Goal: Obtain resource: Download file/media

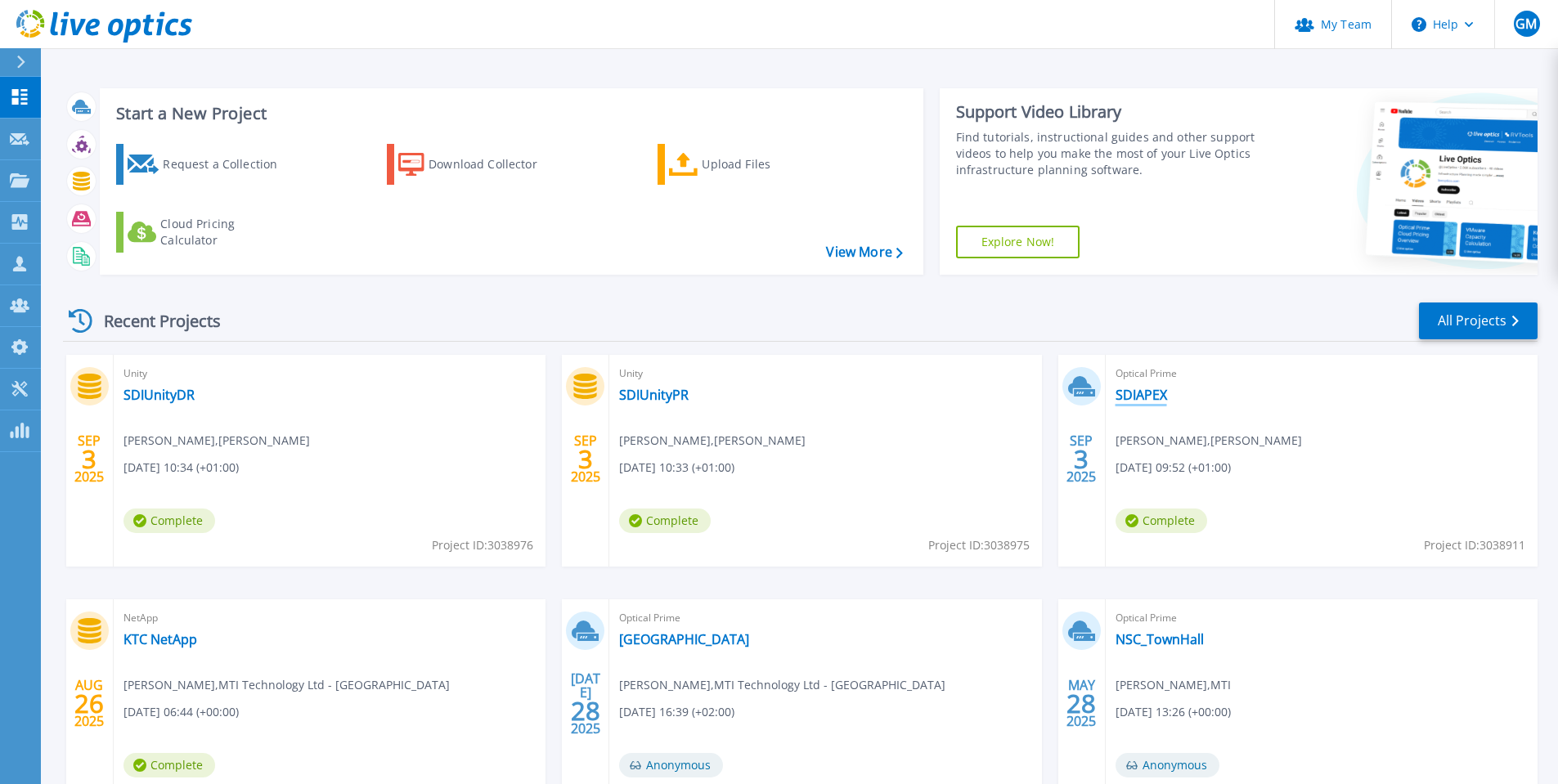
click at [1137, 401] on link "SDIAPEX" at bounding box center [1142, 394] width 52 height 16
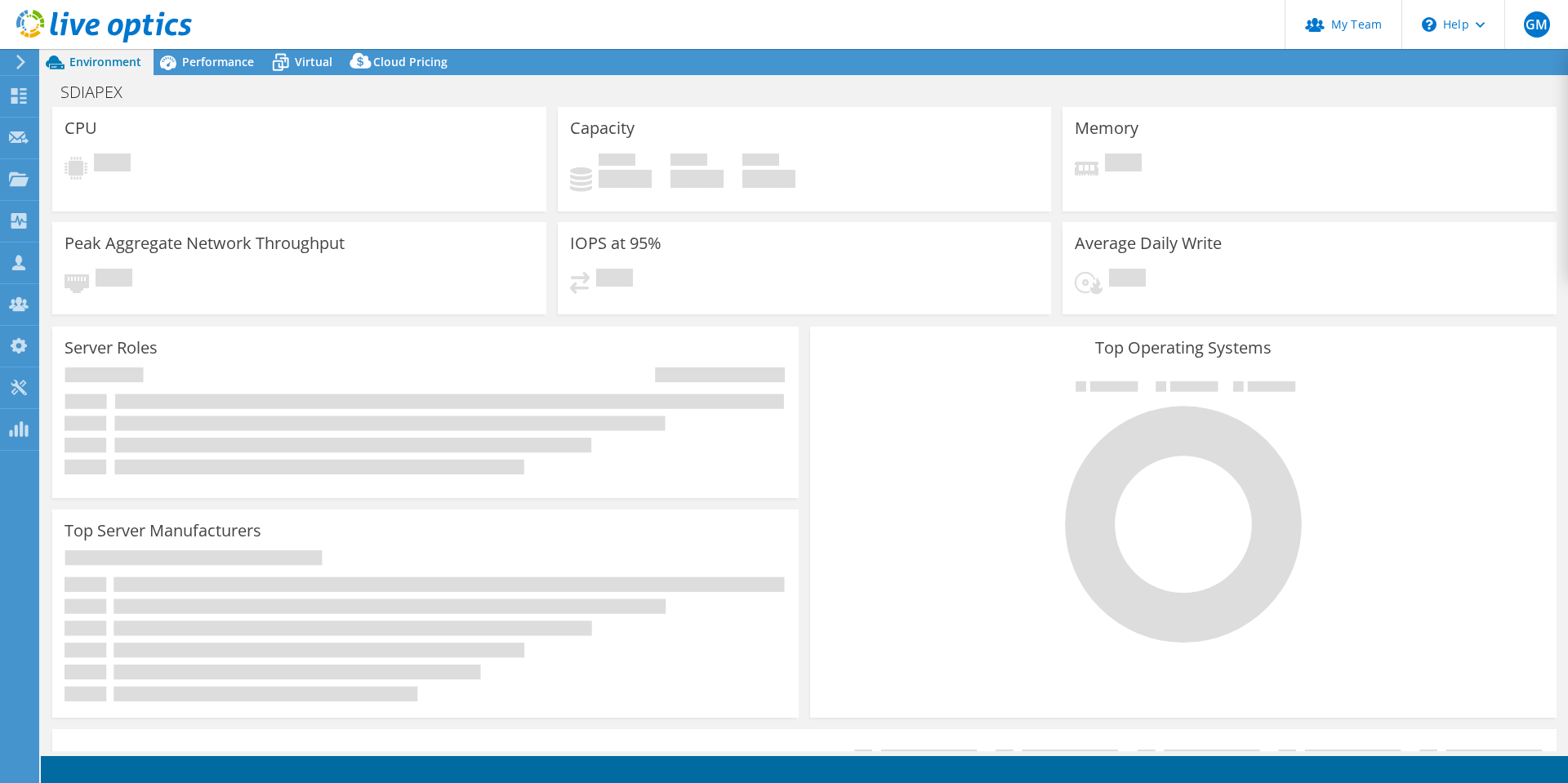
select select "USD"
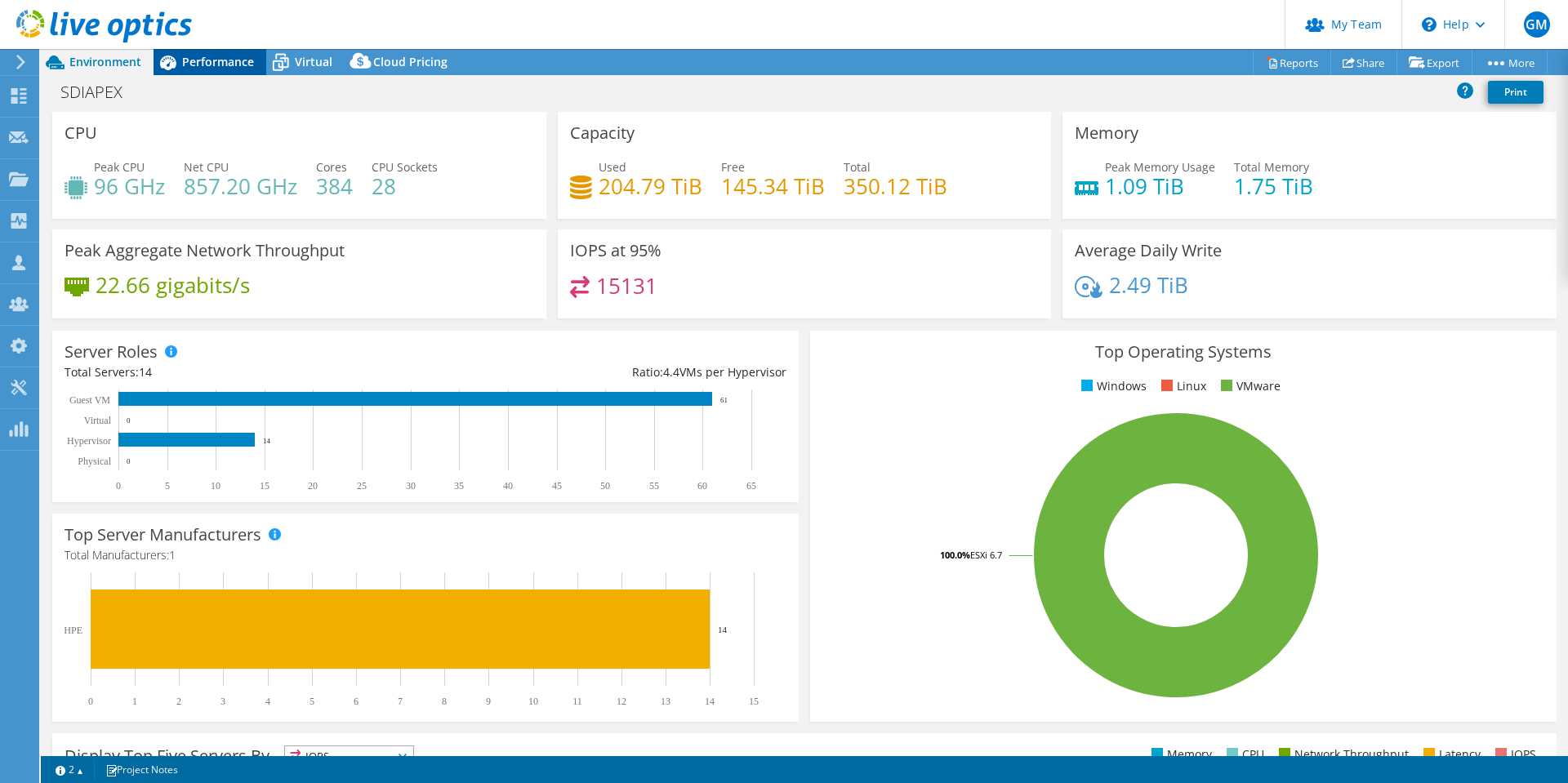
click at [203, 64] on span "Performance" at bounding box center [218, 61] width 72 height 15
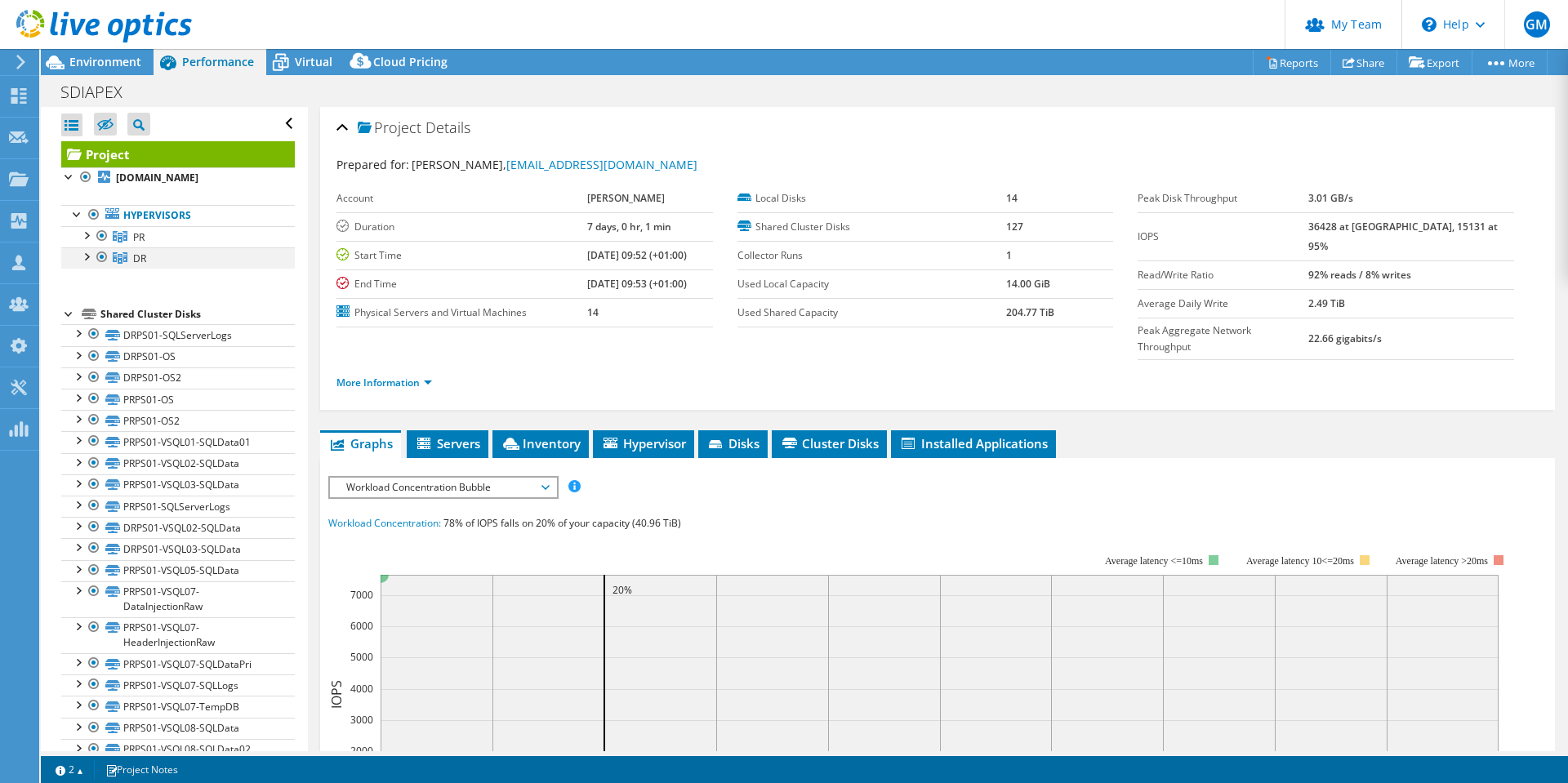
click at [100, 267] on div at bounding box center [102, 257] width 16 height 19
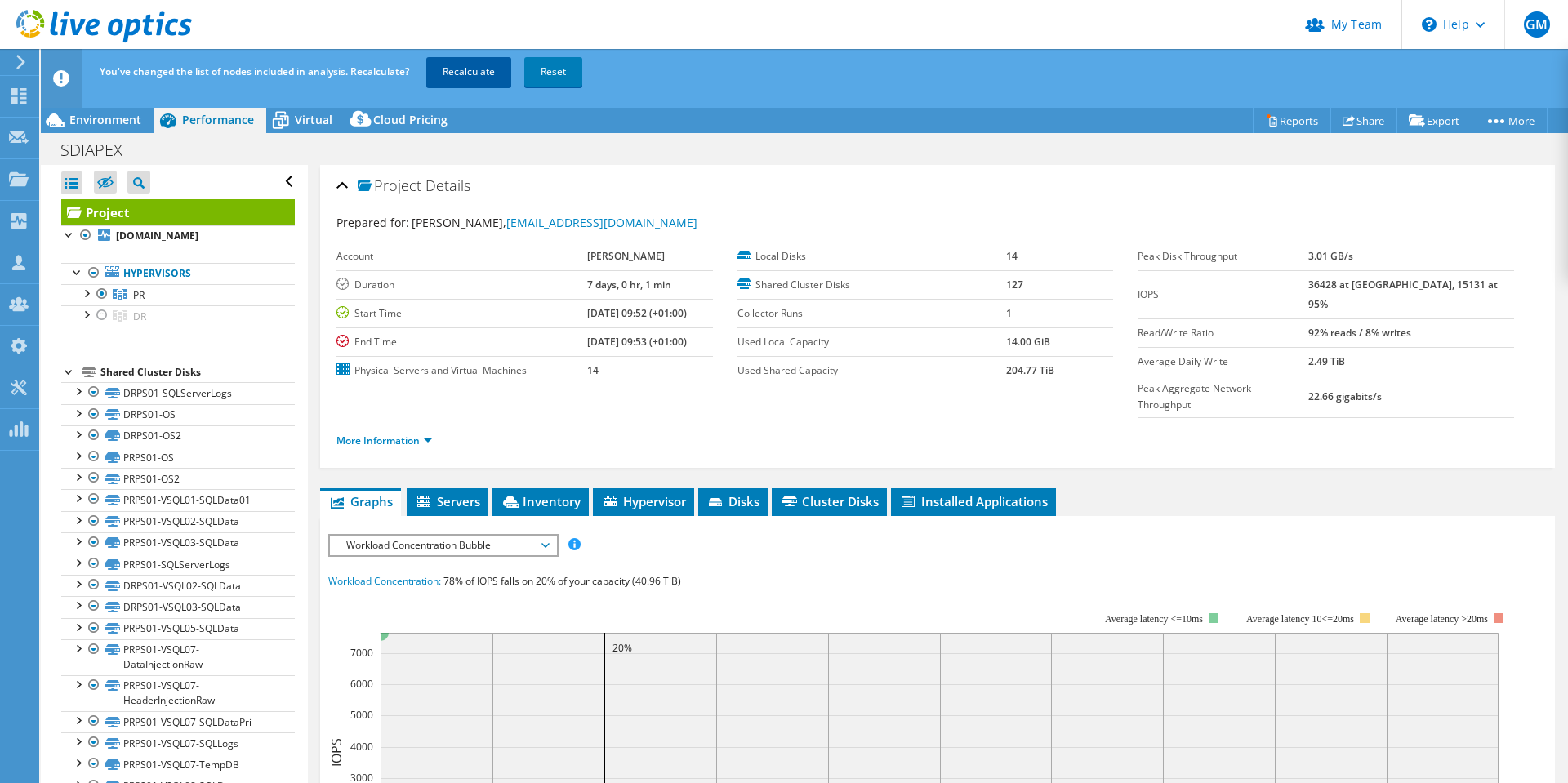
click at [467, 70] on link "Recalculate" at bounding box center [469, 72] width 85 height 30
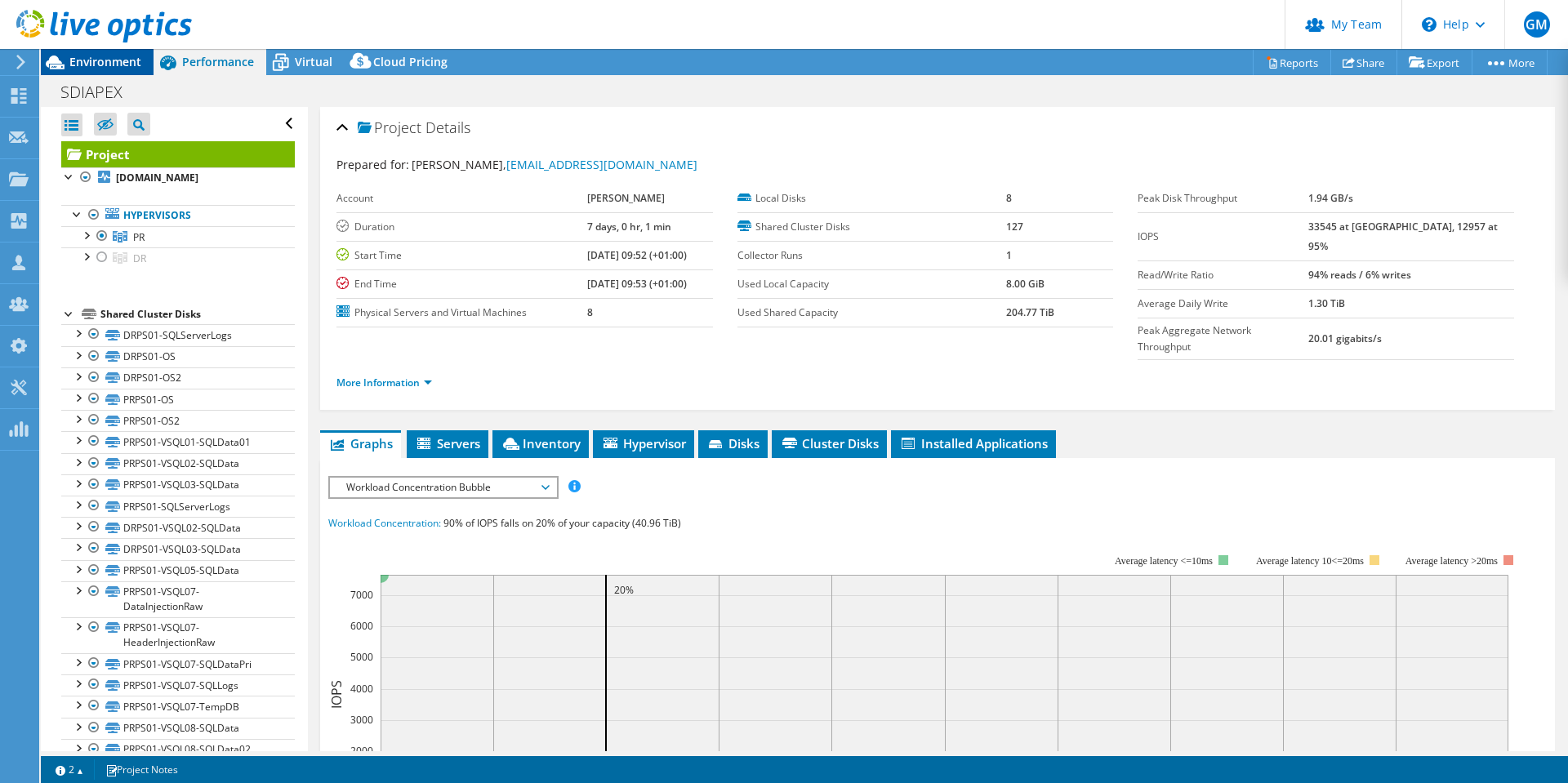
click at [105, 68] on span "Environment" at bounding box center [105, 61] width 72 height 15
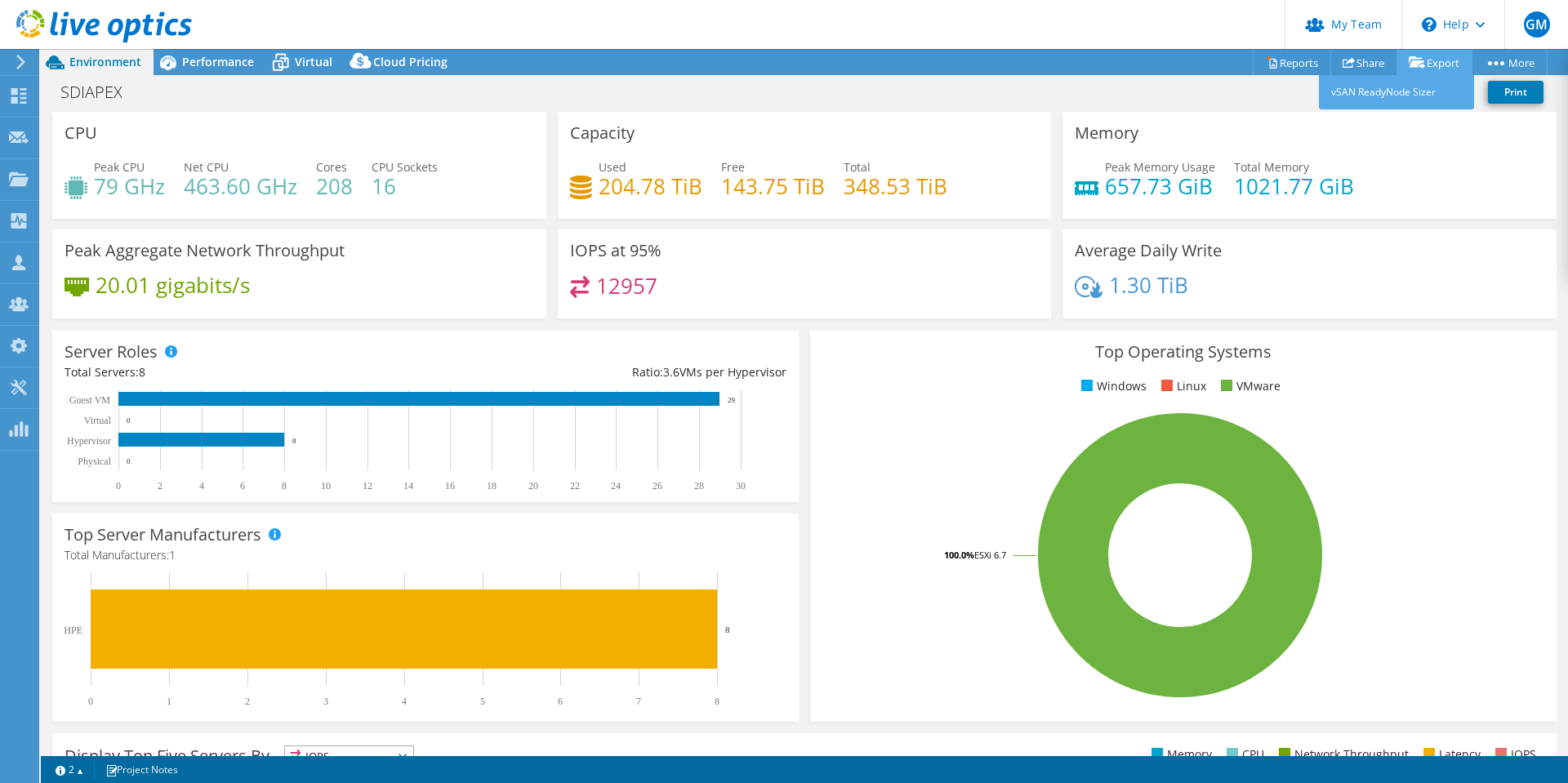
click at [1441, 64] on link "Export" at bounding box center [1434, 62] width 76 height 25
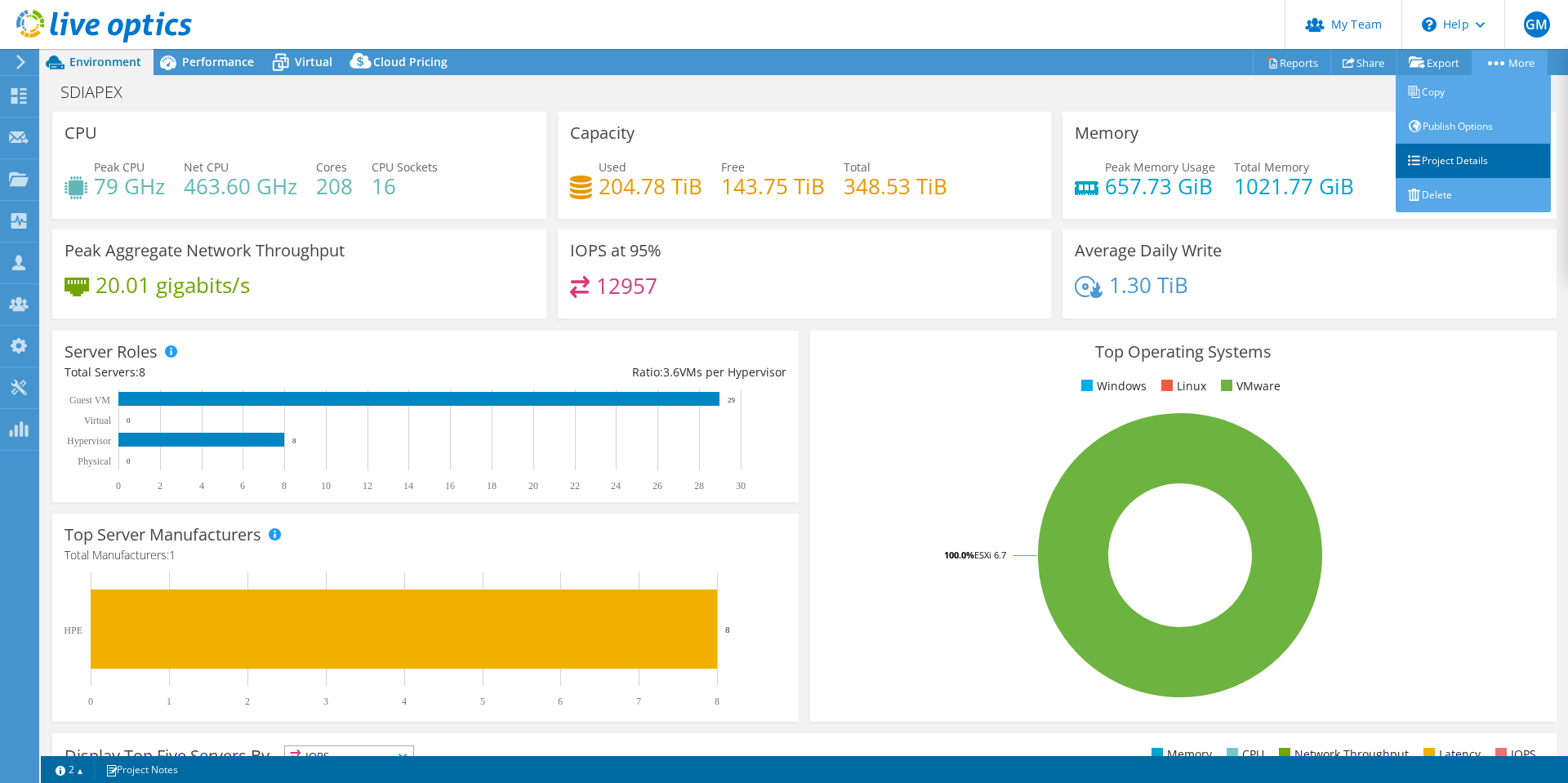
click at [1450, 151] on link "Project Details" at bounding box center [1474, 161] width 156 height 35
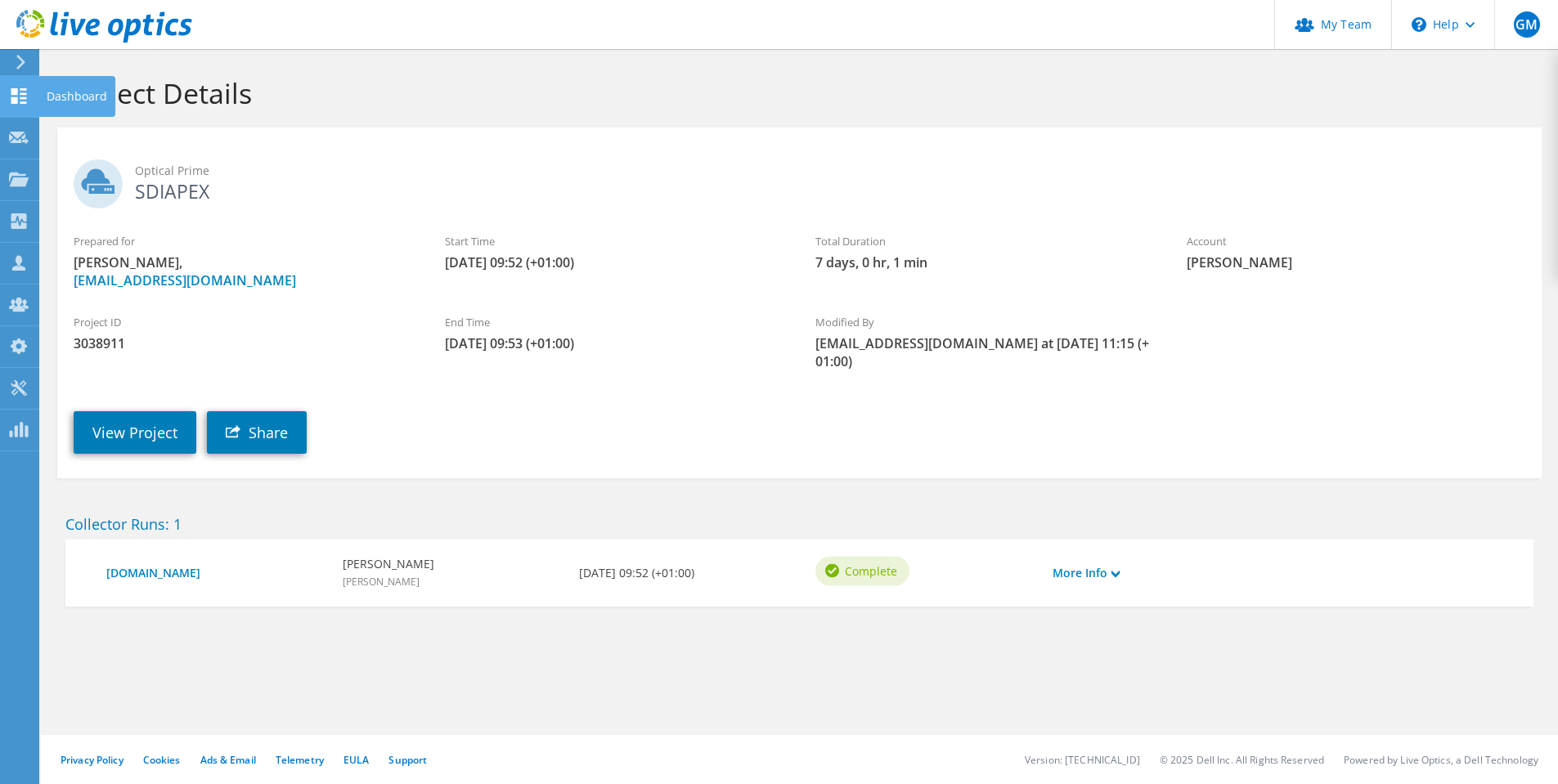
click at [73, 95] on div "Dashboard" at bounding box center [77, 96] width 77 height 41
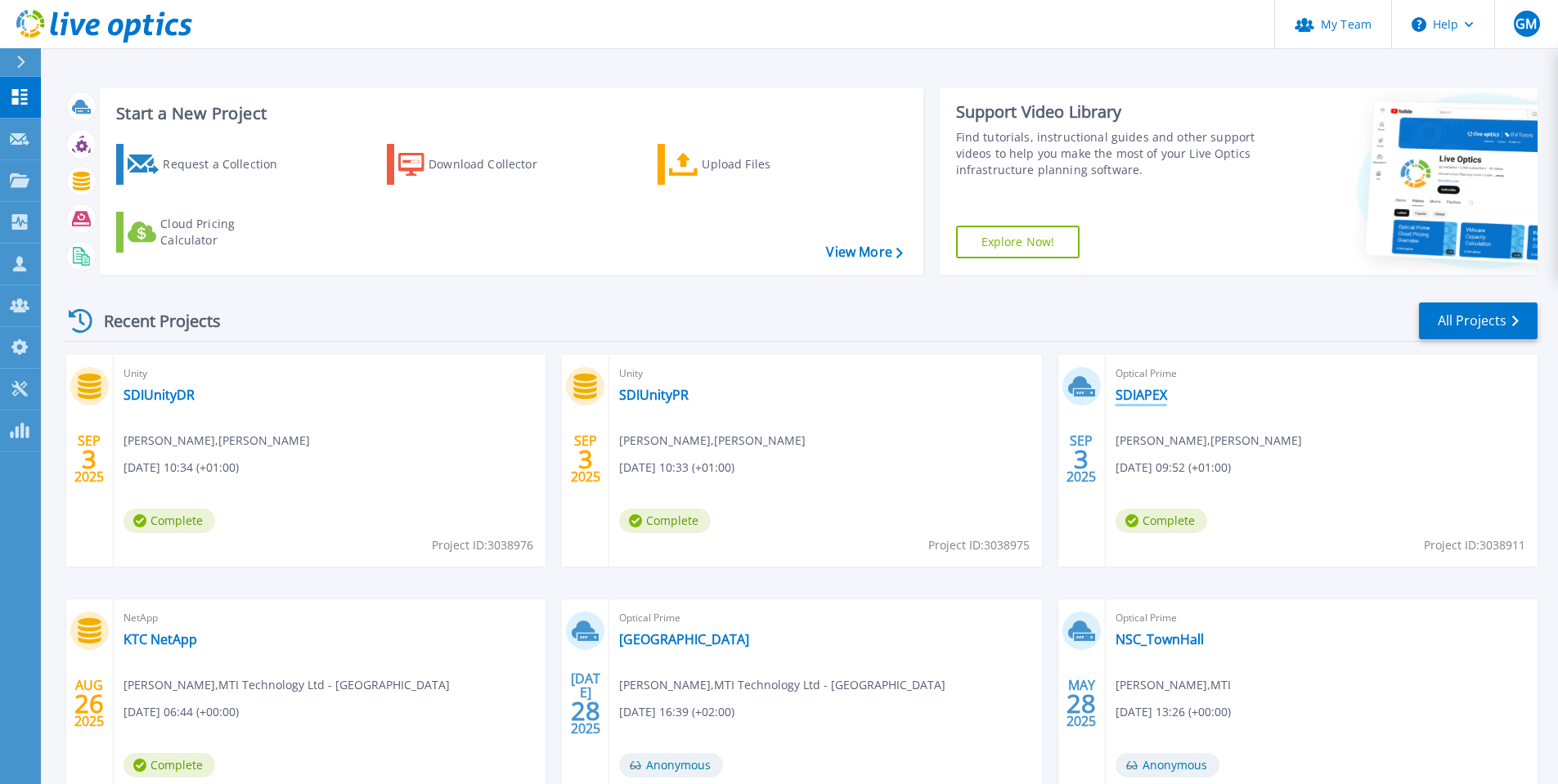
click at [1134, 396] on link "SDIAPEX" at bounding box center [1142, 394] width 52 height 16
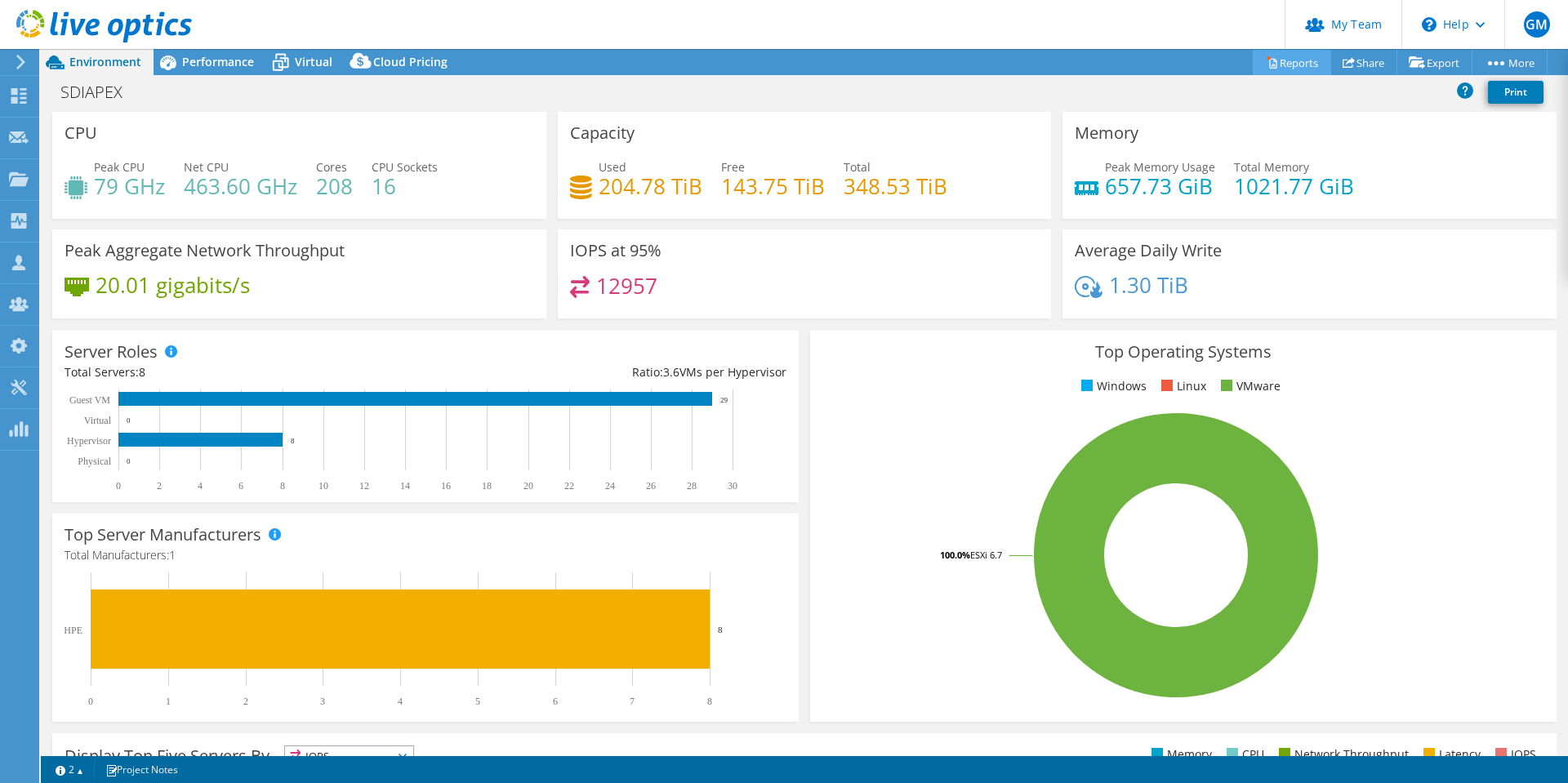
click at [1281, 63] on link "Reports" at bounding box center [1292, 62] width 79 height 25
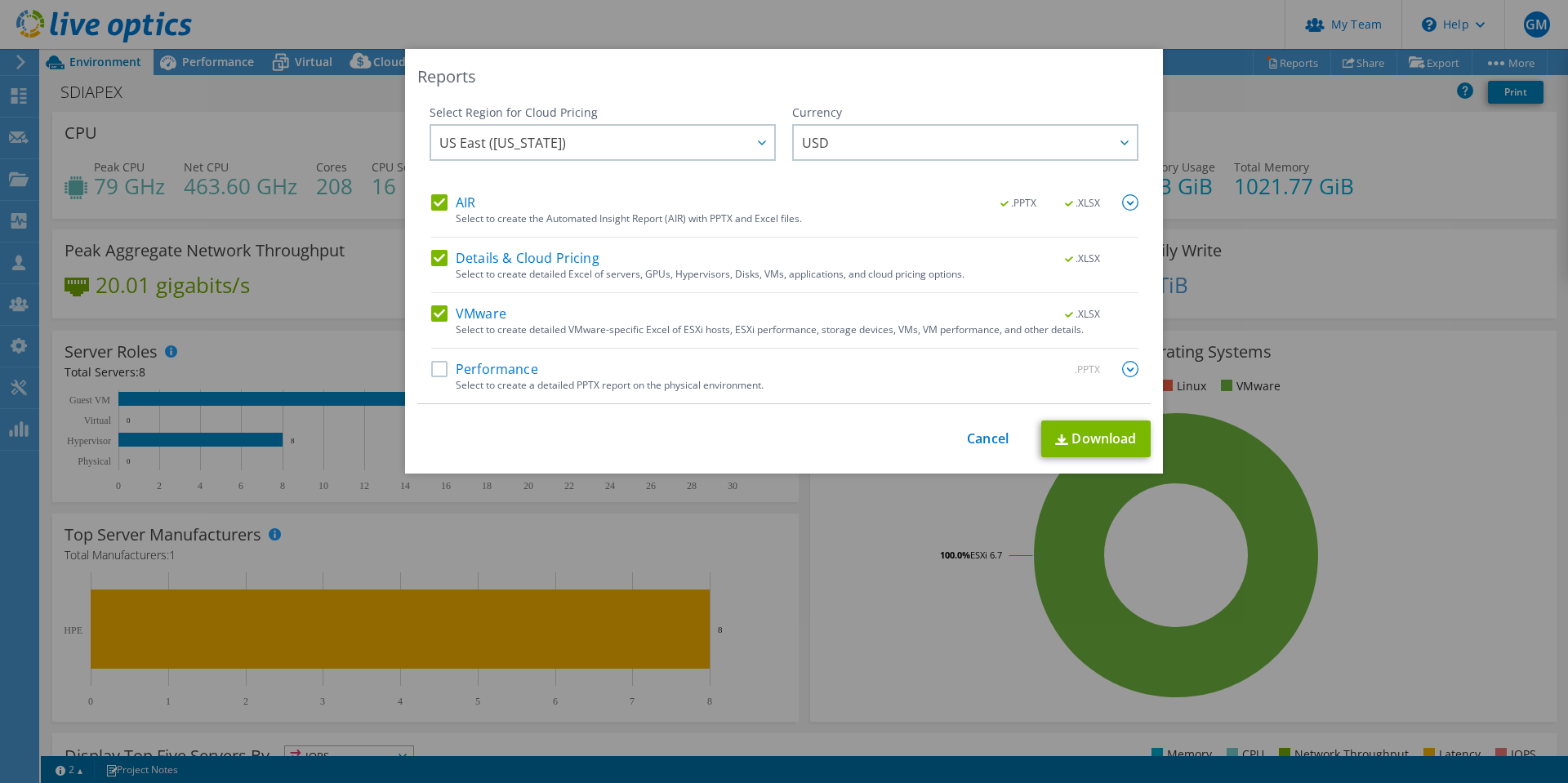
click at [431, 204] on label "AIR" at bounding box center [453, 202] width 44 height 16
click at [0, 0] on input "AIR" at bounding box center [0, 0] width 0 height 0
click at [431, 250] on label "Details & Cloud Pricing" at bounding box center [515, 257] width 168 height 16
click at [0, 0] on input "Details & Cloud Pricing" at bounding box center [0, 0] width 0 height 0
click at [431, 370] on label "Performance" at bounding box center [484, 369] width 107 height 16
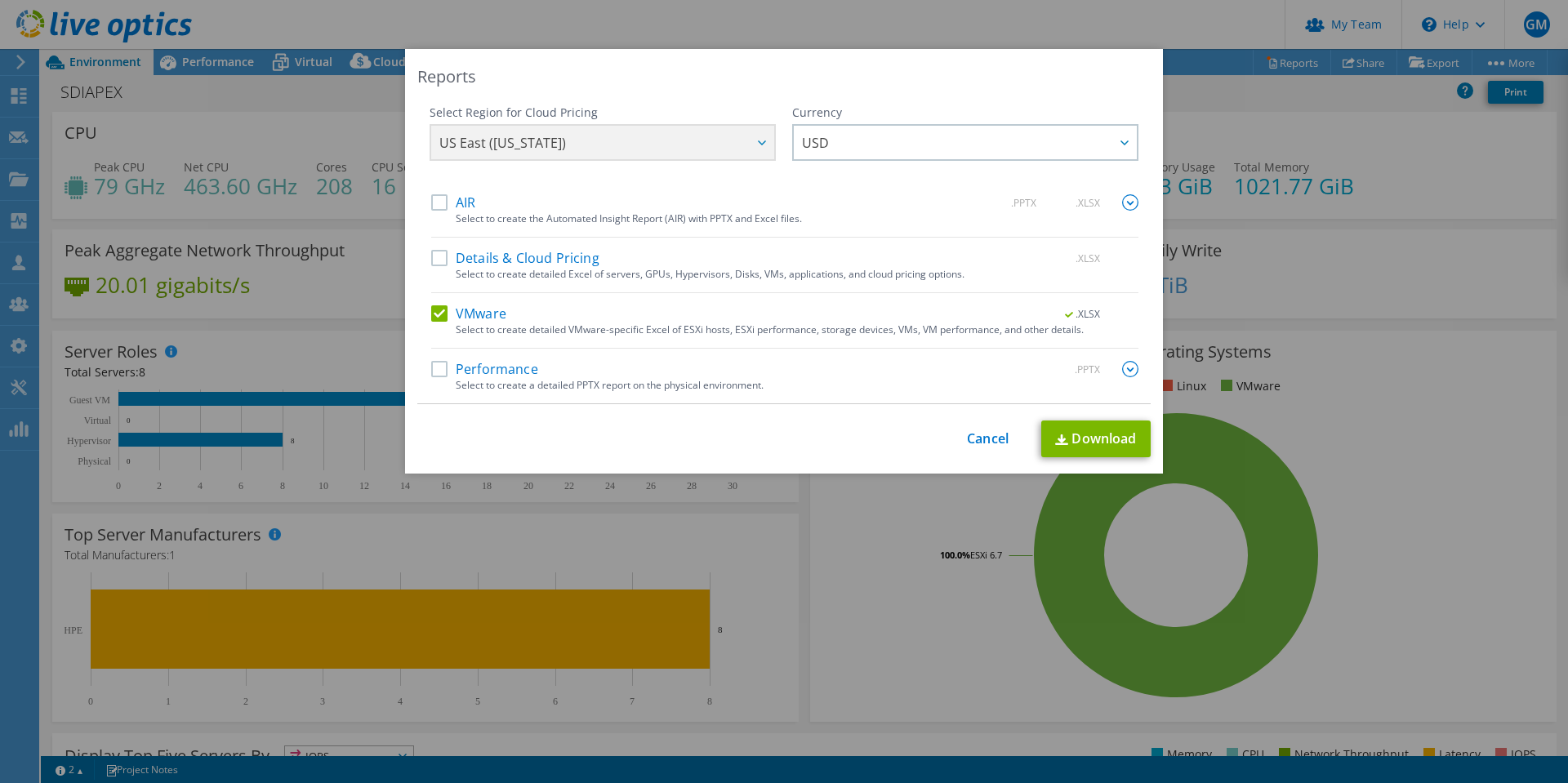
click at [0, 0] on input "Performance" at bounding box center [0, 0] width 0 height 0
click at [1123, 367] on img at bounding box center [1130, 369] width 16 height 16
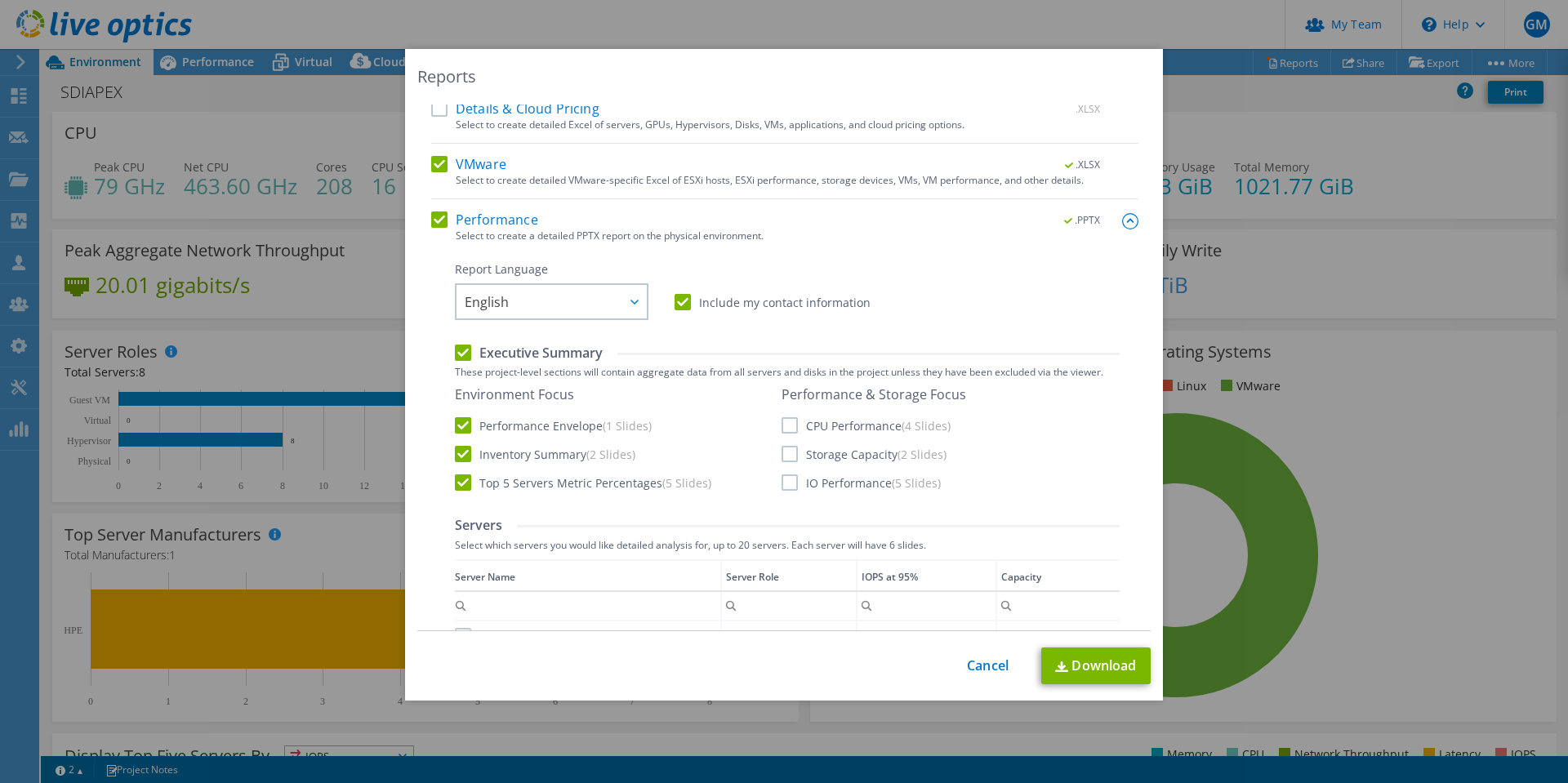
scroll to position [163, 0]
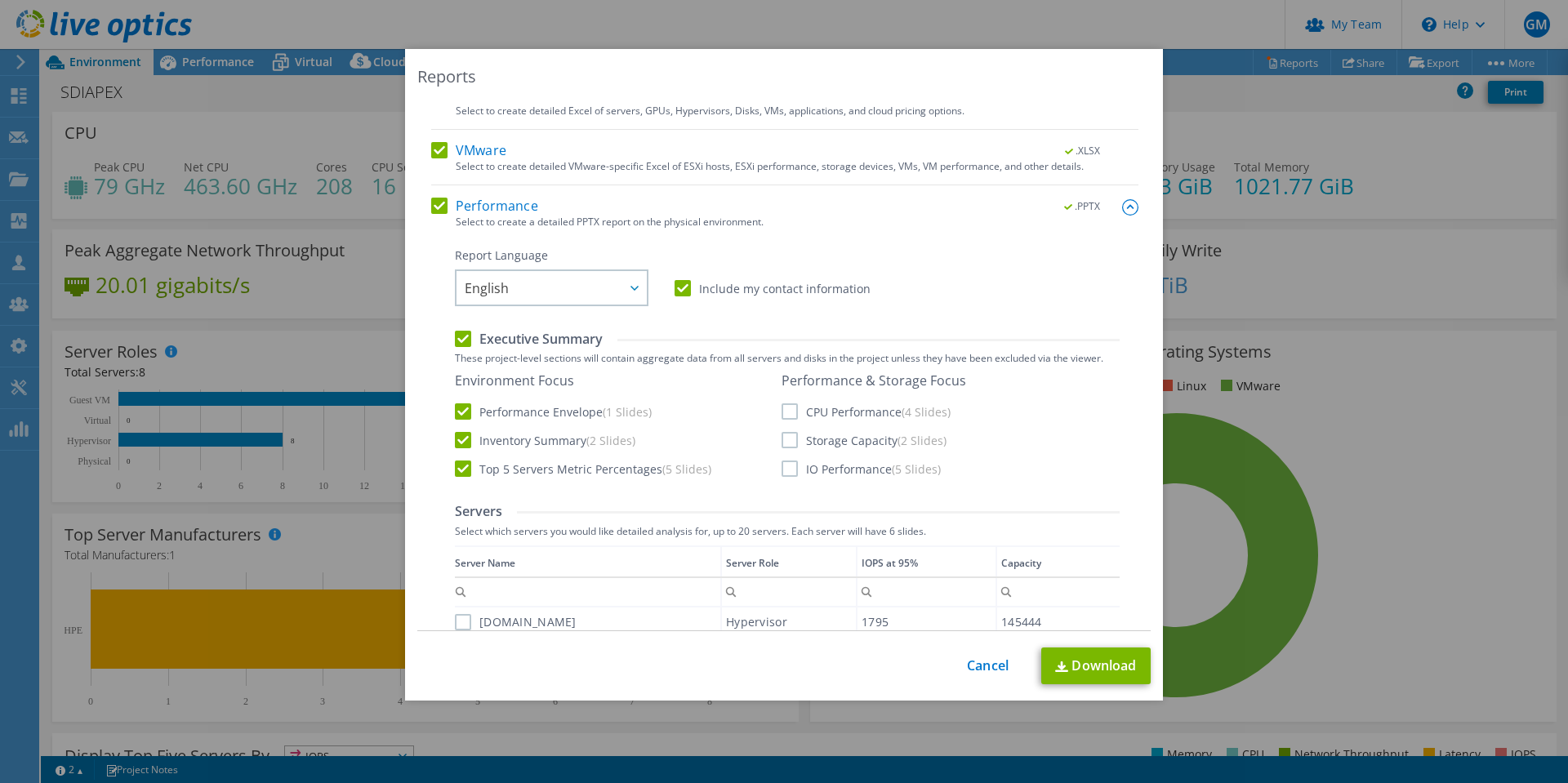
click at [783, 472] on label "IO Performance (5 Slides)" at bounding box center [862, 468] width 159 height 16
click at [0, 0] on input "IO Performance (5 Slides)" at bounding box center [0, 0] width 0 height 0
click at [782, 438] on label "Storage Capacity (2 Slides)" at bounding box center [865, 440] width 165 height 16
click at [0, 0] on input "Storage Capacity (2 Slides)" at bounding box center [0, 0] width 0 height 0
click at [782, 413] on label "CPU Performance (4 Slides)" at bounding box center [867, 411] width 169 height 16
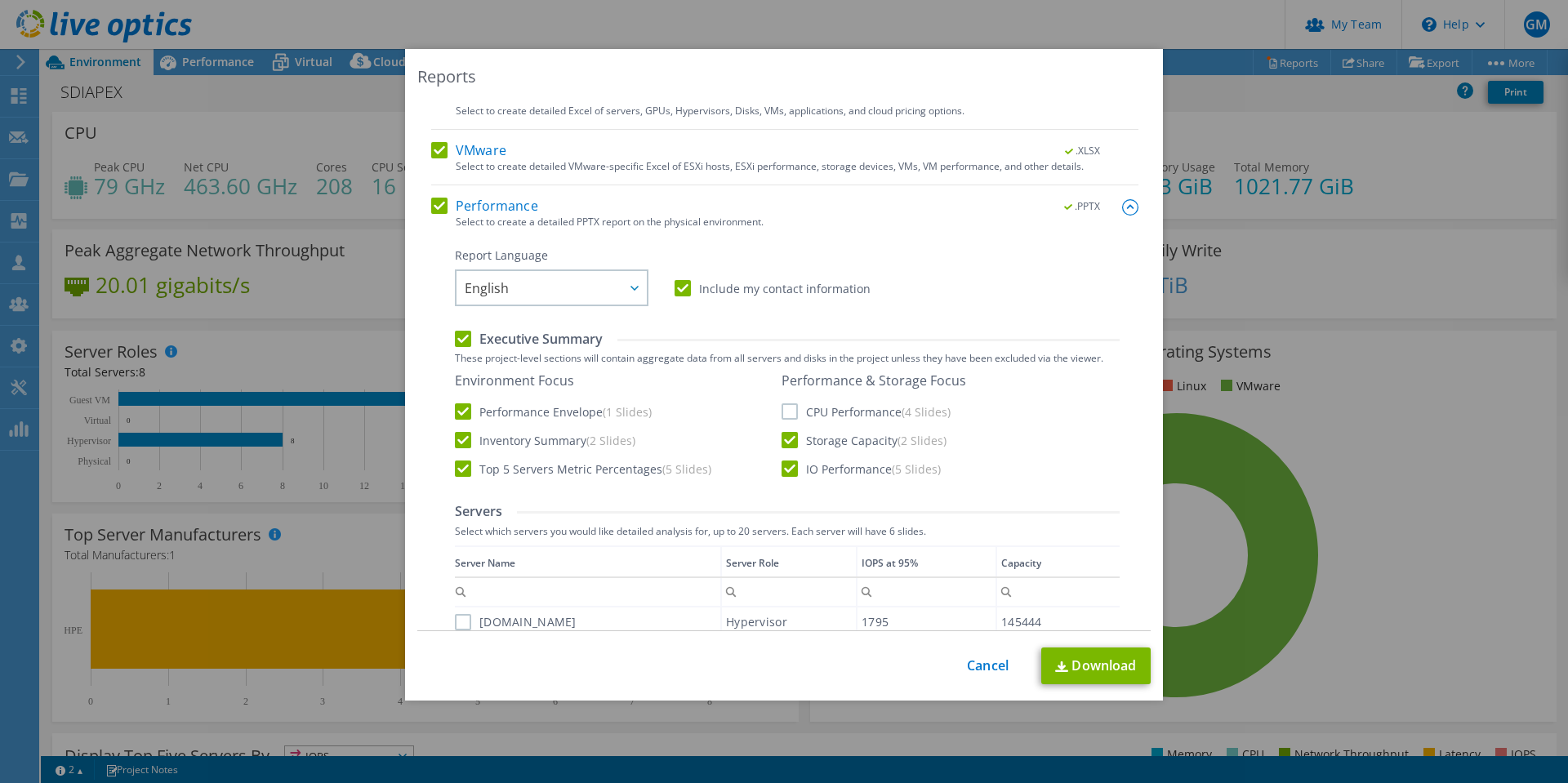
click at [0, 0] on input "CPU Performance (4 Slides)" at bounding box center [0, 0] width 0 height 0
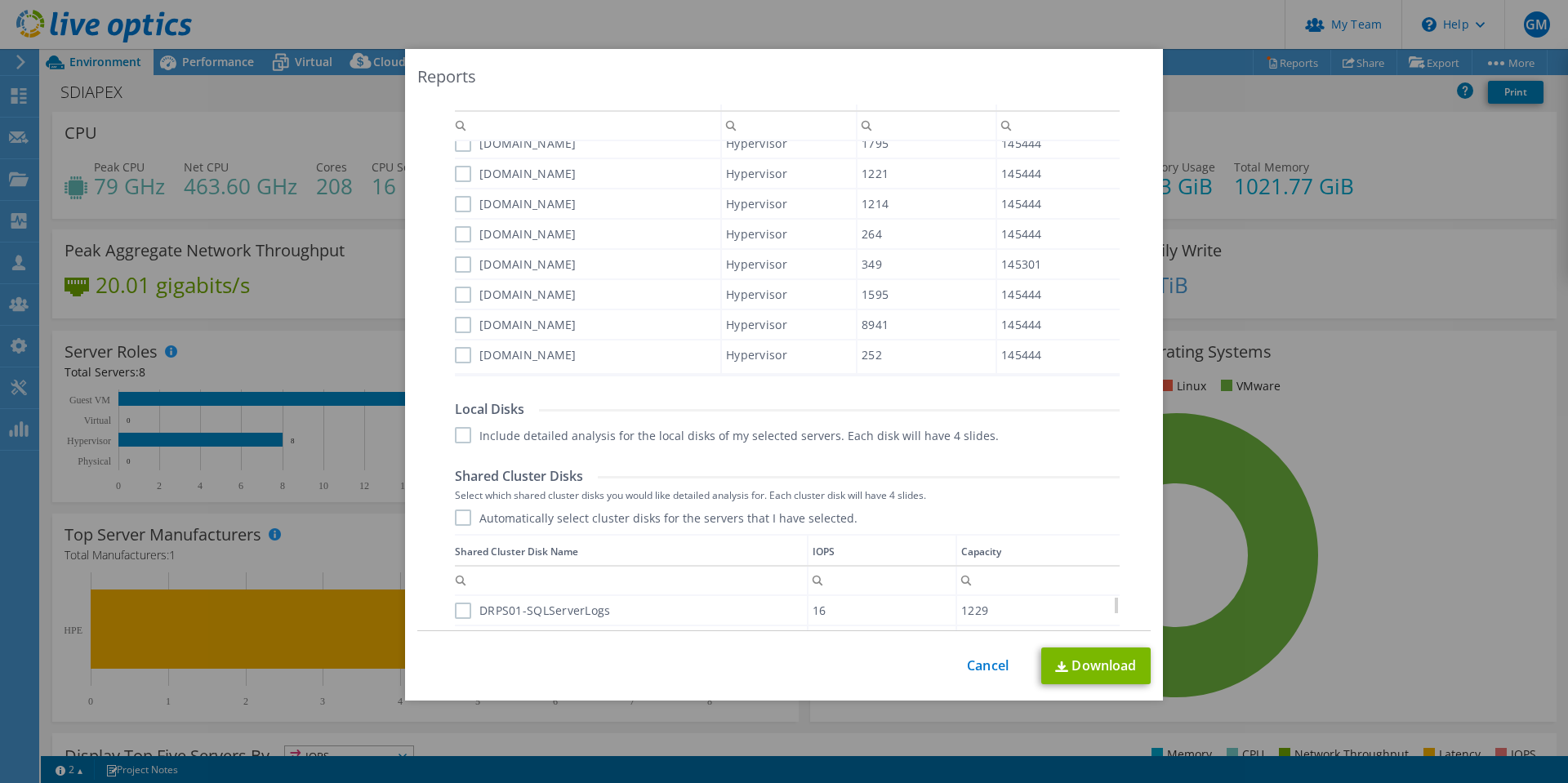
scroll to position [653, 0]
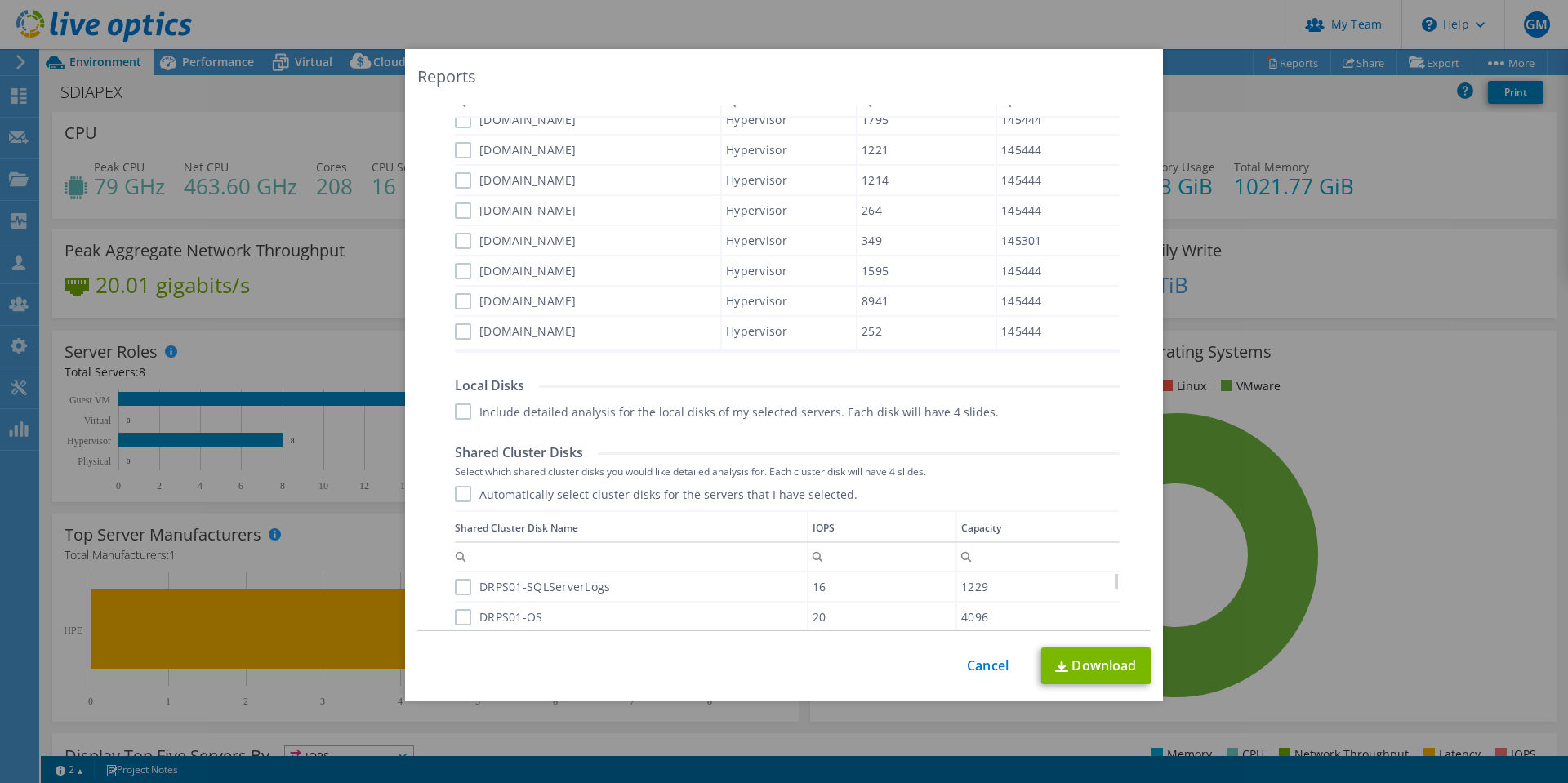
click at [455, 416] on label "Include detailed analysis for the local disks of my selected servers. Each disk…" at bounding box center [727, 411] width 544 height 16
click at [0, 0] on input "Include detailed analysis for the local disks of my selected servers. Each disk…" at bounding box center [0, 0] width 0 height 0
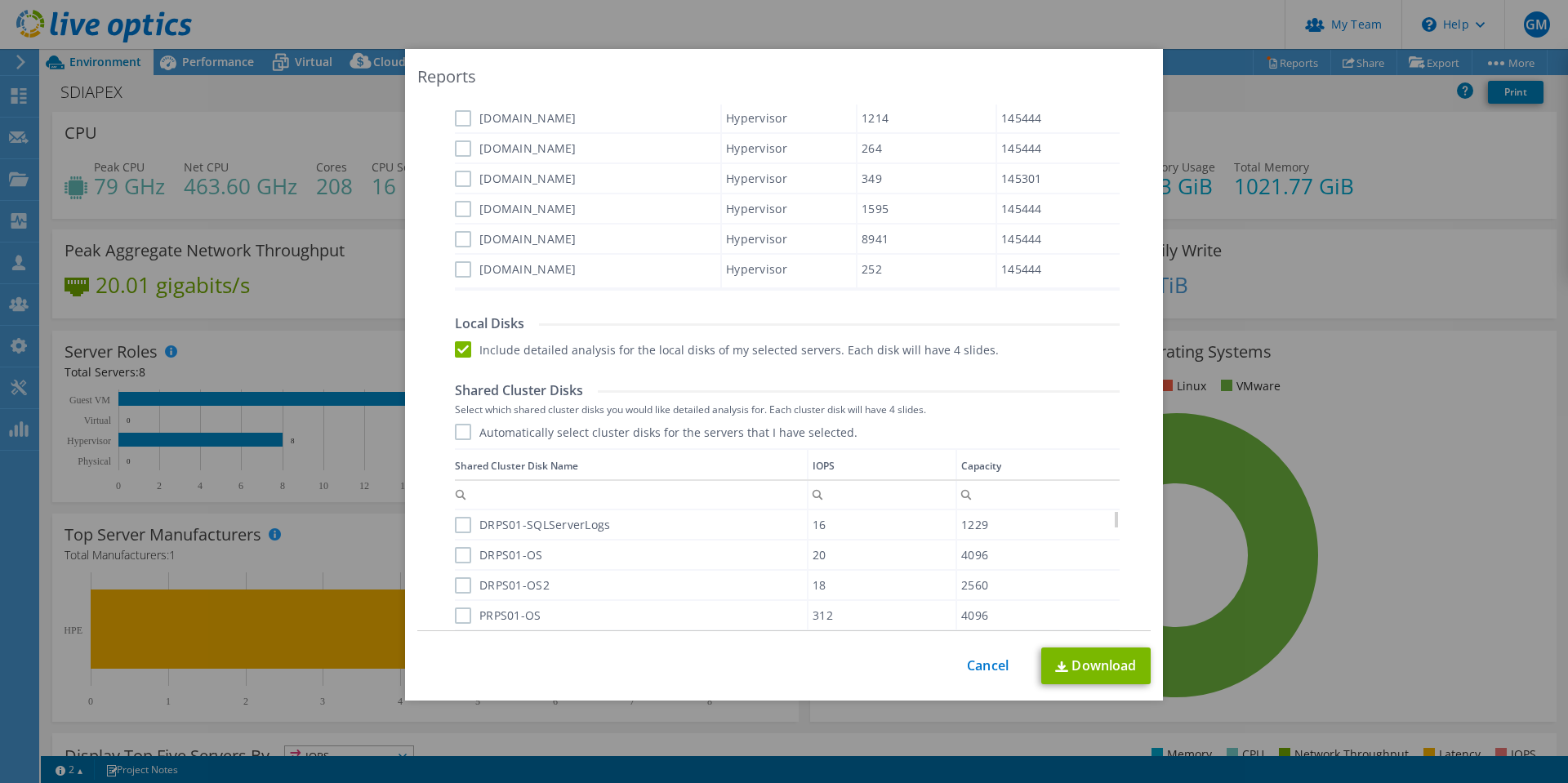
scroll to position [817, 0]
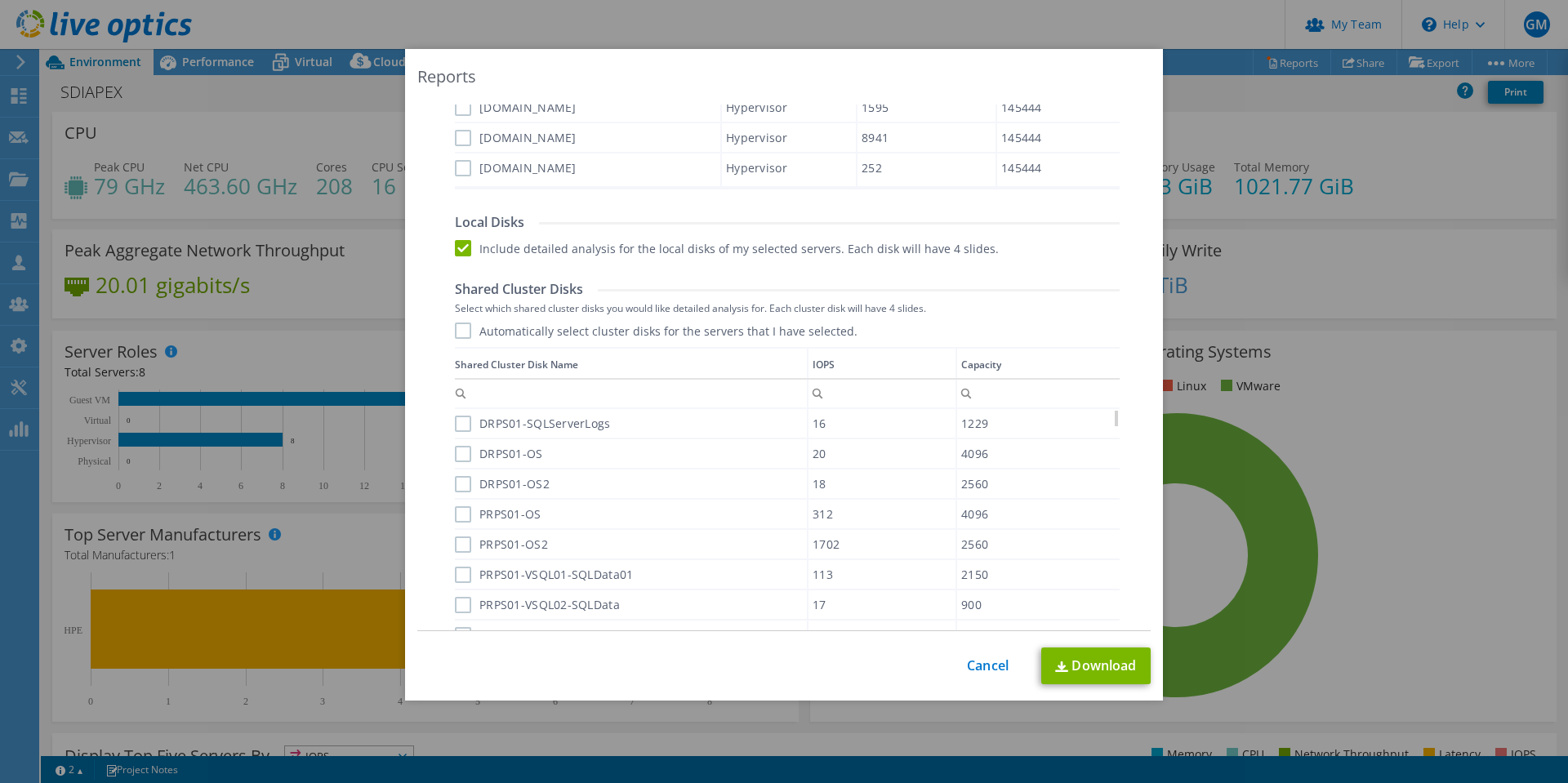
click at [460, 330] on label "Automatically select cluster disks for the servers that I have selected." at bounding box center [656, 330] width 403 height 16
click at [0, 0] on input "Automatically select cluster disks for the servers that I have selected." at bounding box center [0, 0] width 0 height 0
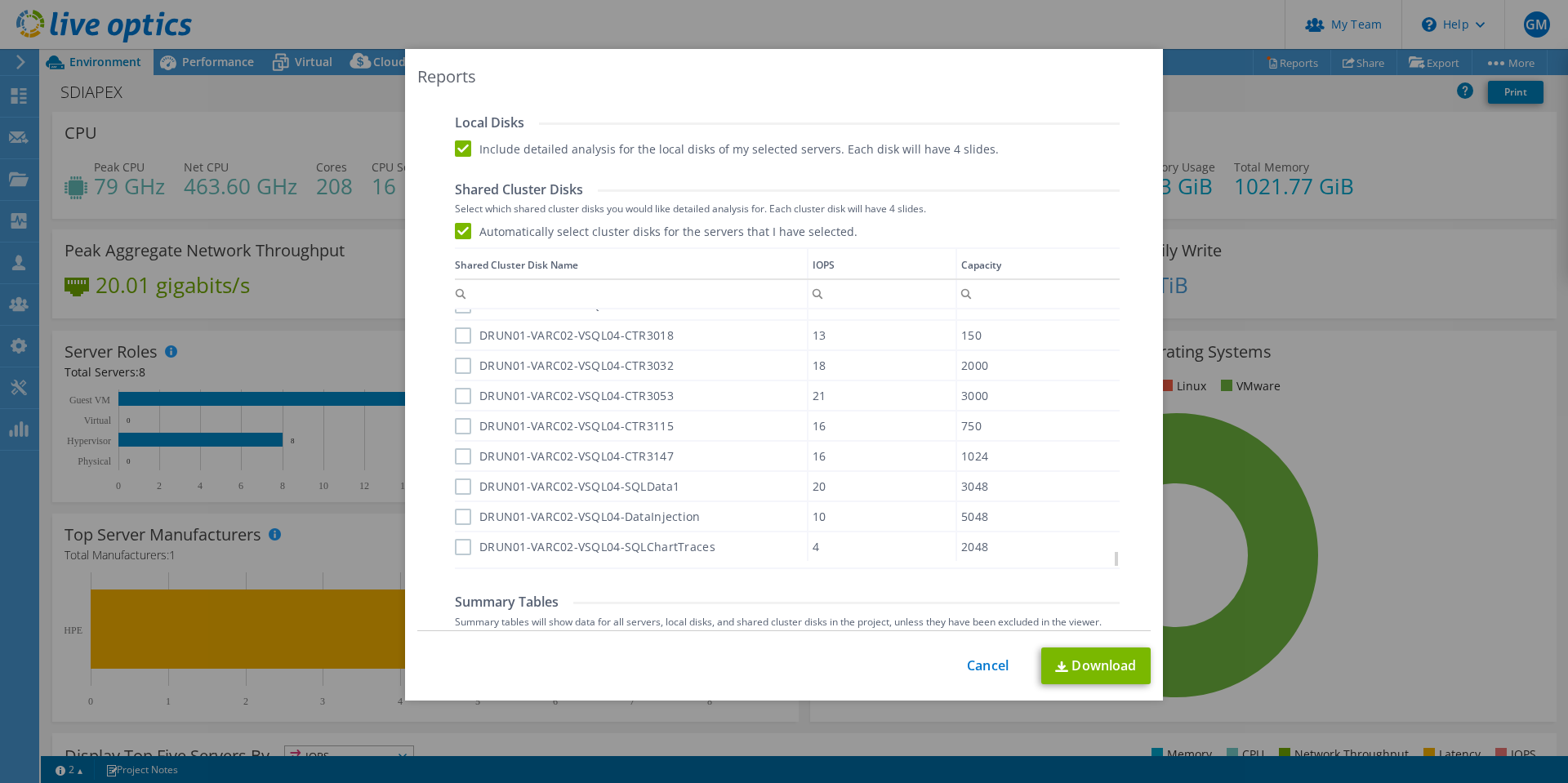
scroll to position [1008, 0]
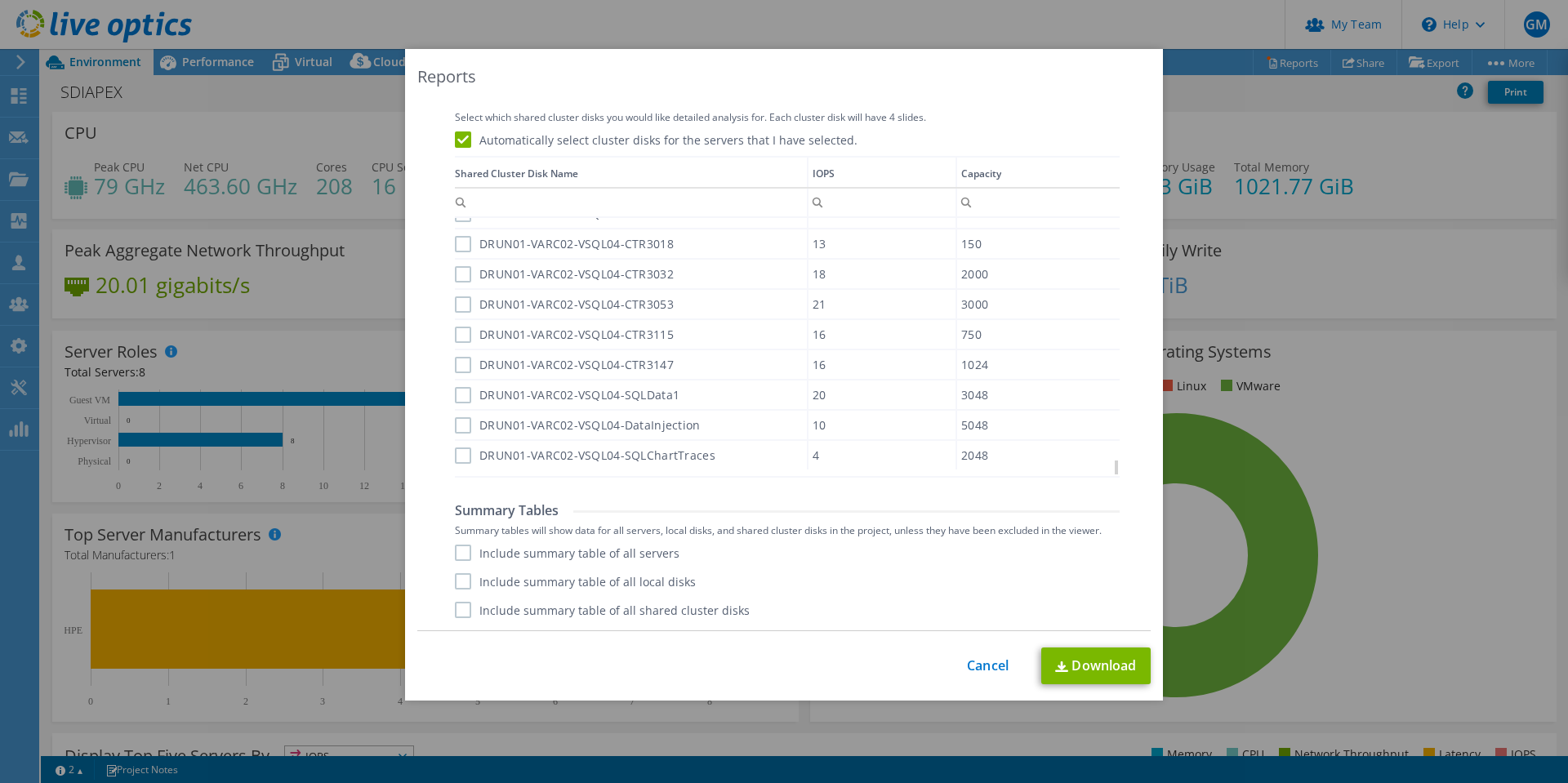
click at [459, 608] on label "Include summary table of all shared cluster disks" at bounding box center [602, 610] width 295 height 16
click at [0, 0] on input "Include summary table of all shared cluster disks" at bounding box center [0, 0] width 0 height 0
click at [459, 583] on label "Include summary table of all local disks" at bounding box center [576, 581] width 241 height 16
click at [0, 0] on input "Include summary table of all local disks" at bounding box center [0, 0] width 0 height 0
click at [462, 551] on label "Include summary table of all servers" at bounding box center [568, 552] width 225 height 16
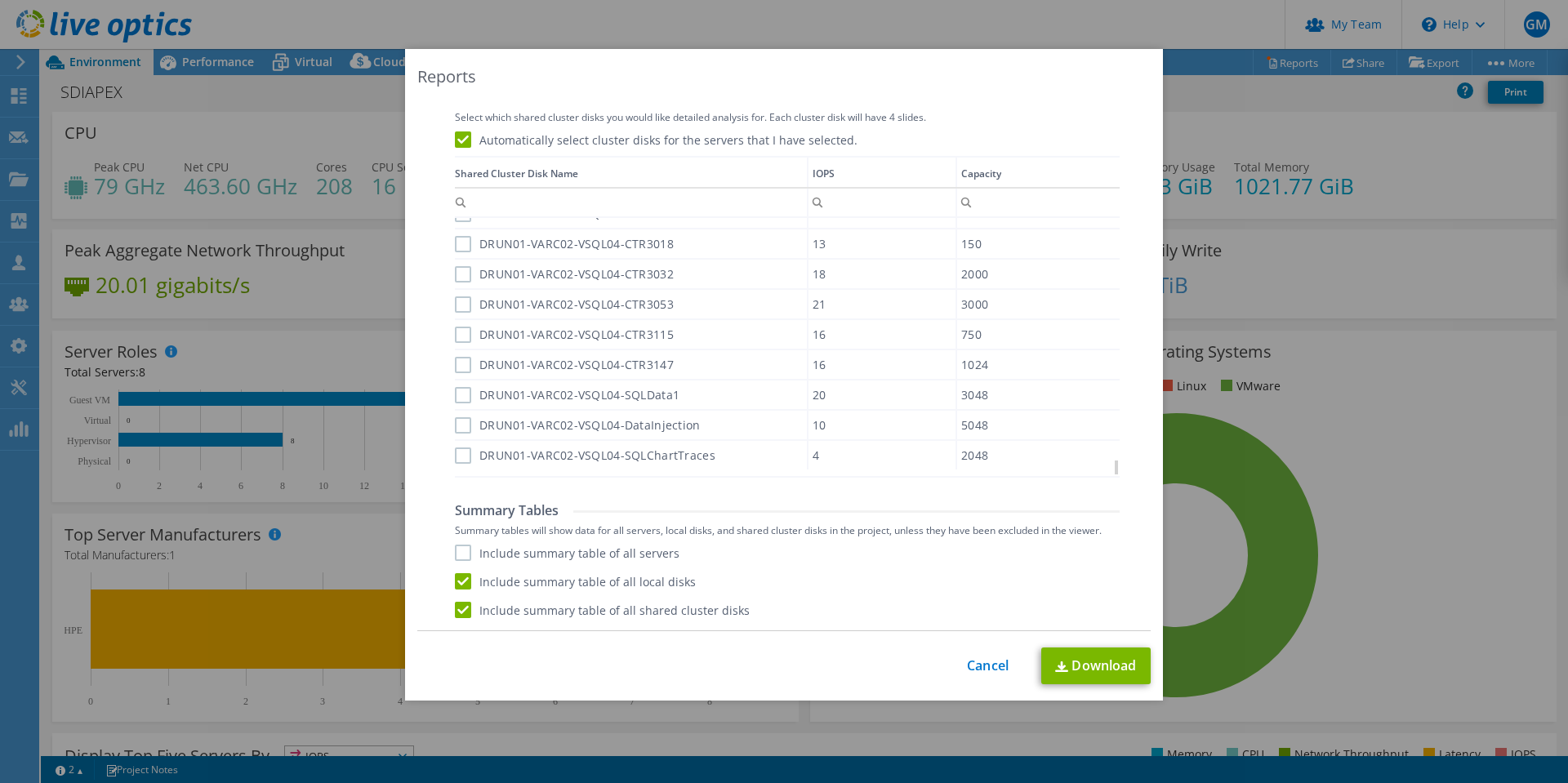
click at [0, 0] on input "Include summary table of all servers" at bounding box center [0, 0] width 0 height 0
click at [1069, 657] on link "Download" at bounding box center [1096, 666] width 110 height 37
click at [975, 667] on link "Cancel" at bounding box center [988, 666] width 41 height 15
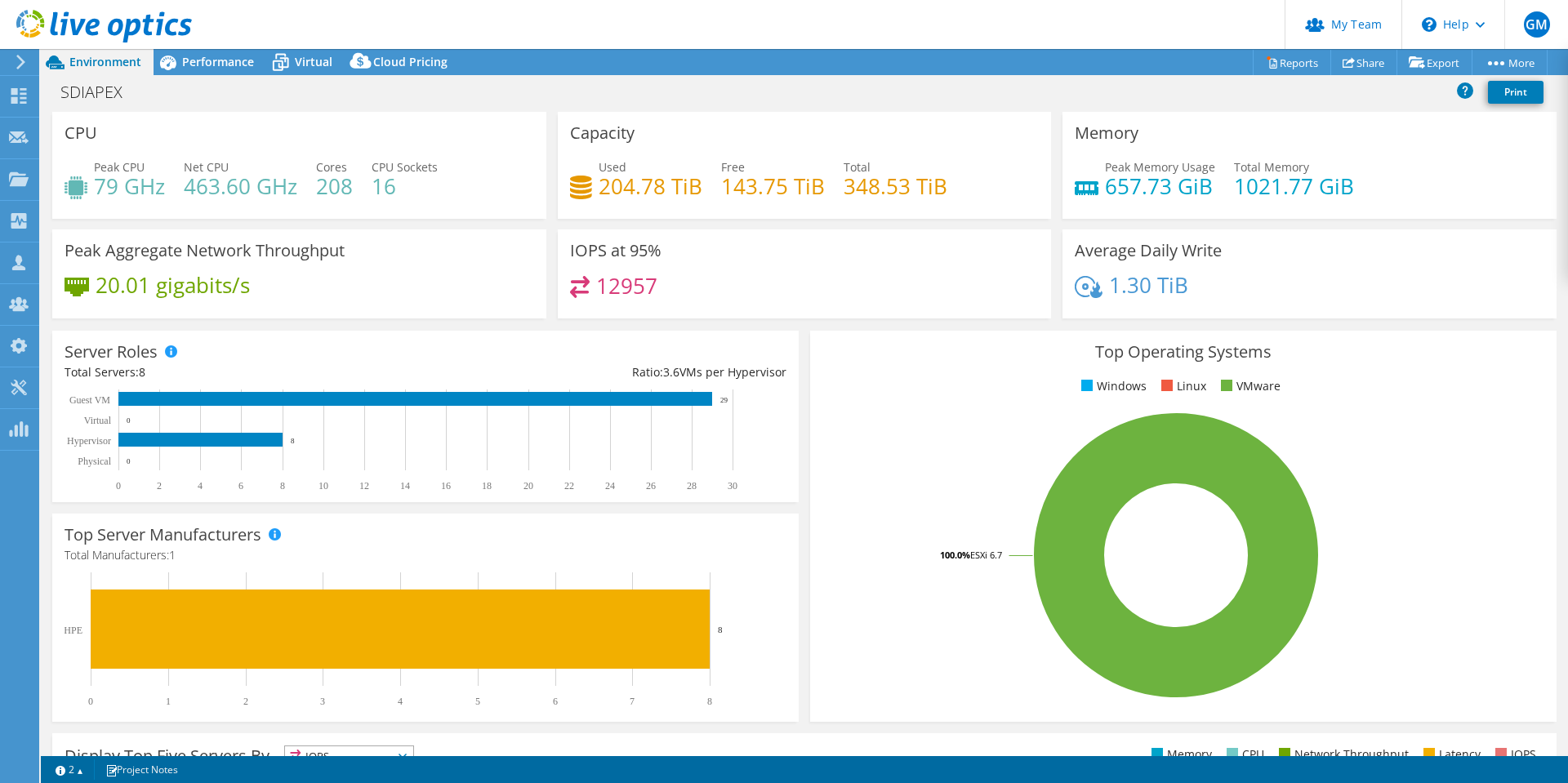
click at [437, 326] on div "Server Roles Physical Servers represent bare metal servers that were targets of…" at bounding box center [425, 416] width 758 height 183
click at [193, 66] on span "Performance" at bounding box center [218, 61] width 72 height 15
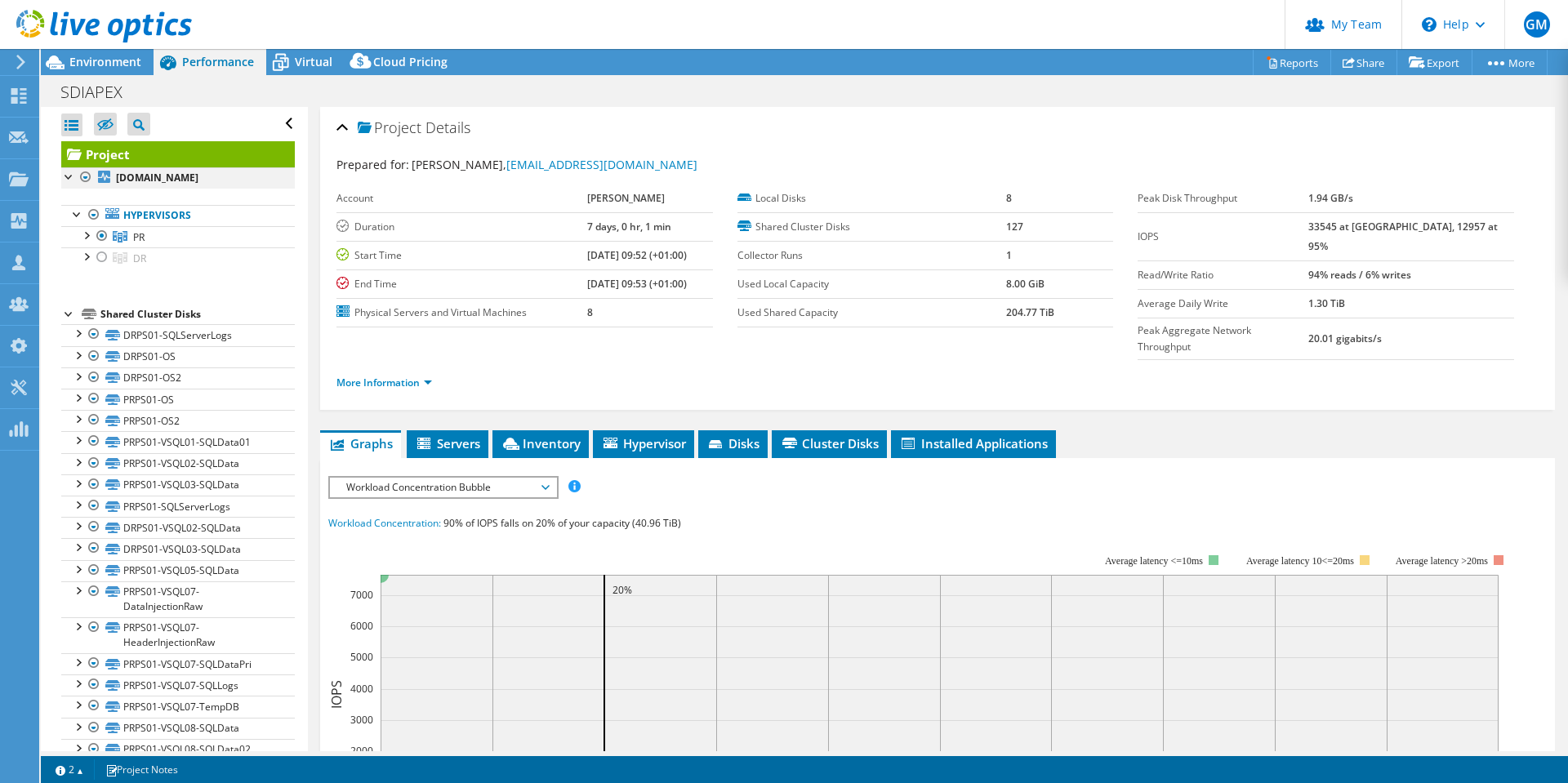
click at [68, 174] on div at bounding box center [69, 175] width 16 height 16
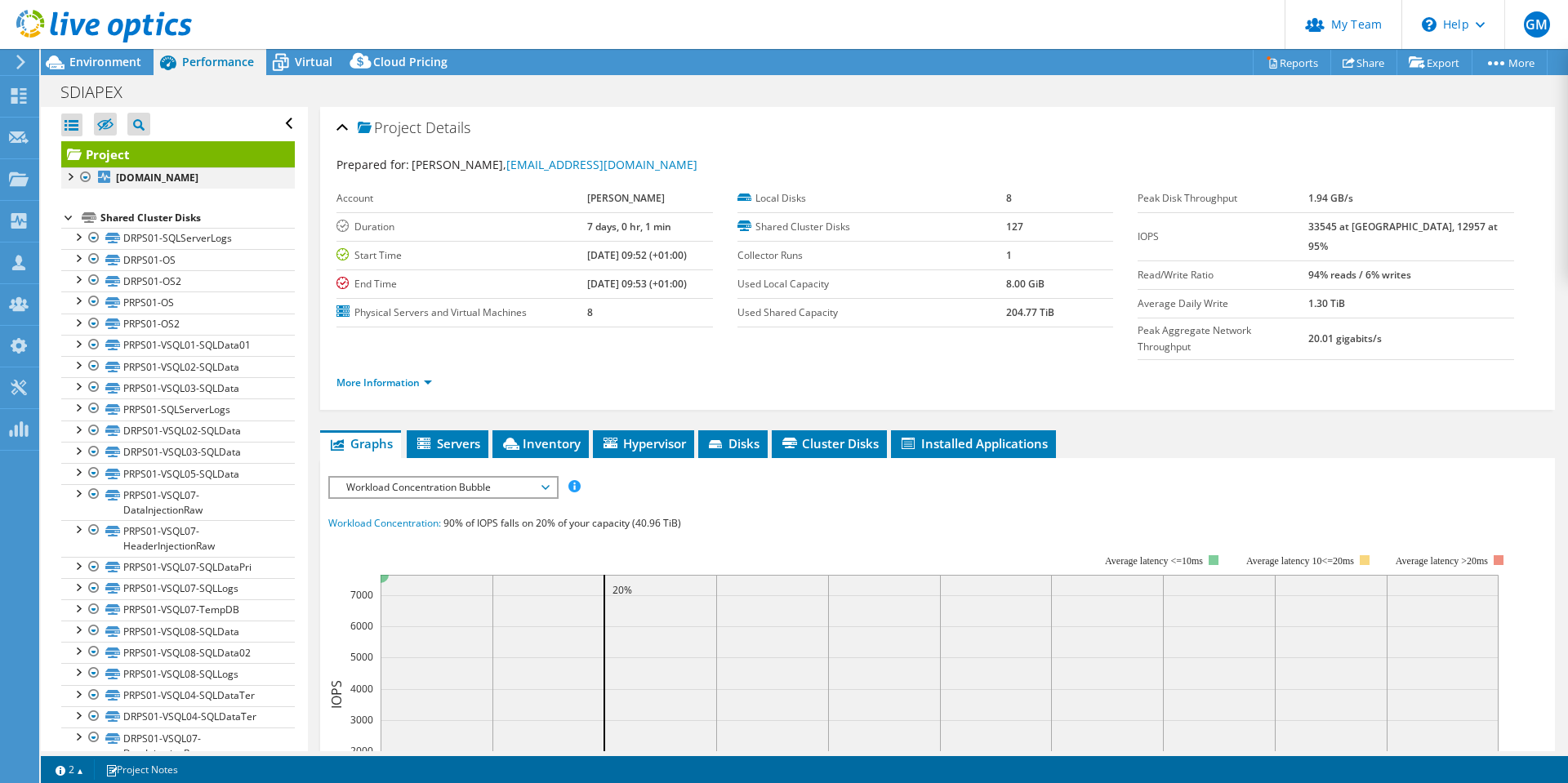
click at [68, 174] on div at bounding box center [69, 175] width 16 height 16
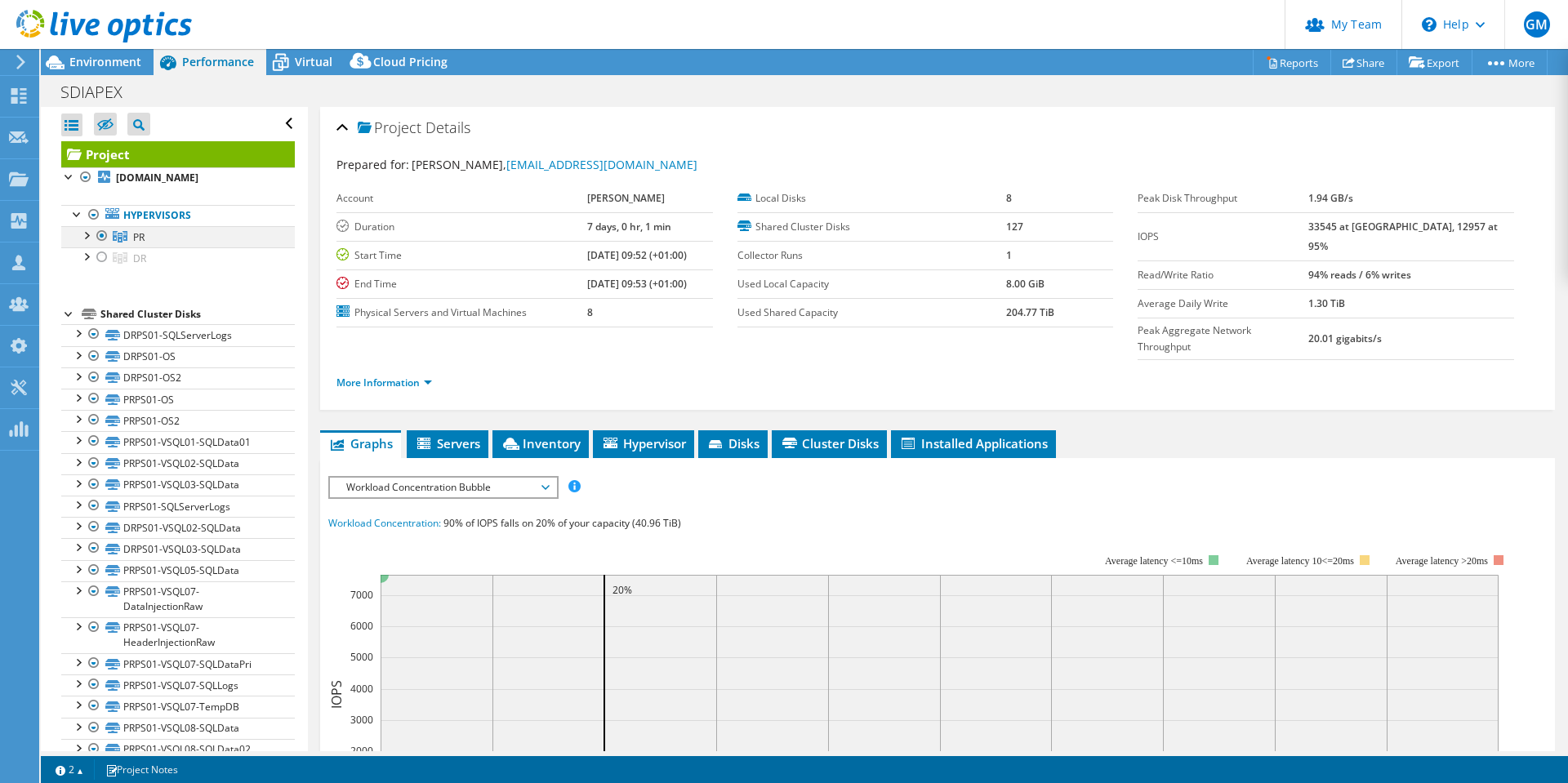
click at [86, 242] on div at bounding box center [86, 233] width 16 height 16
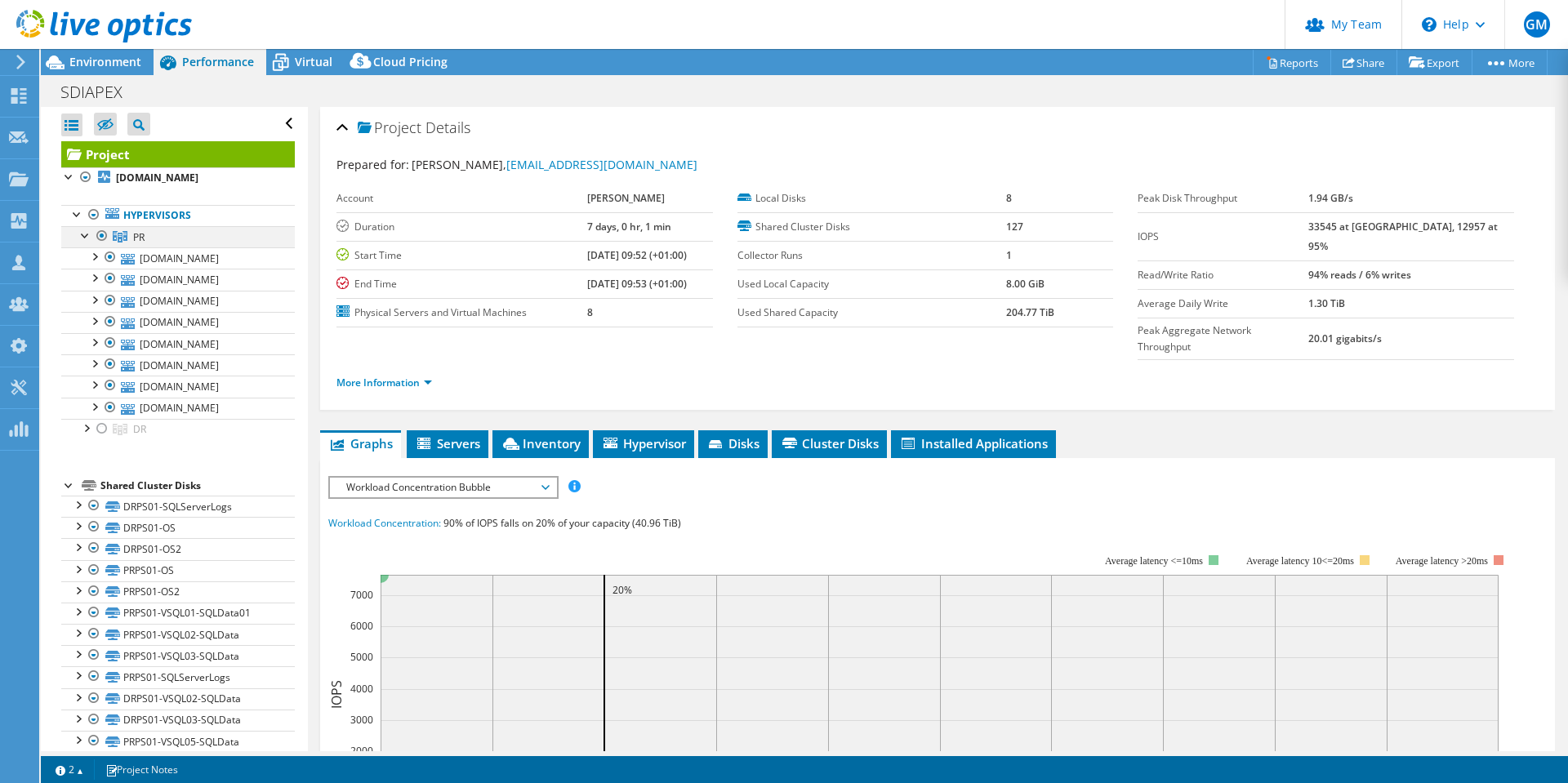
click at [85, 242] on div at bounding box center [86, 233] width 16 height 16
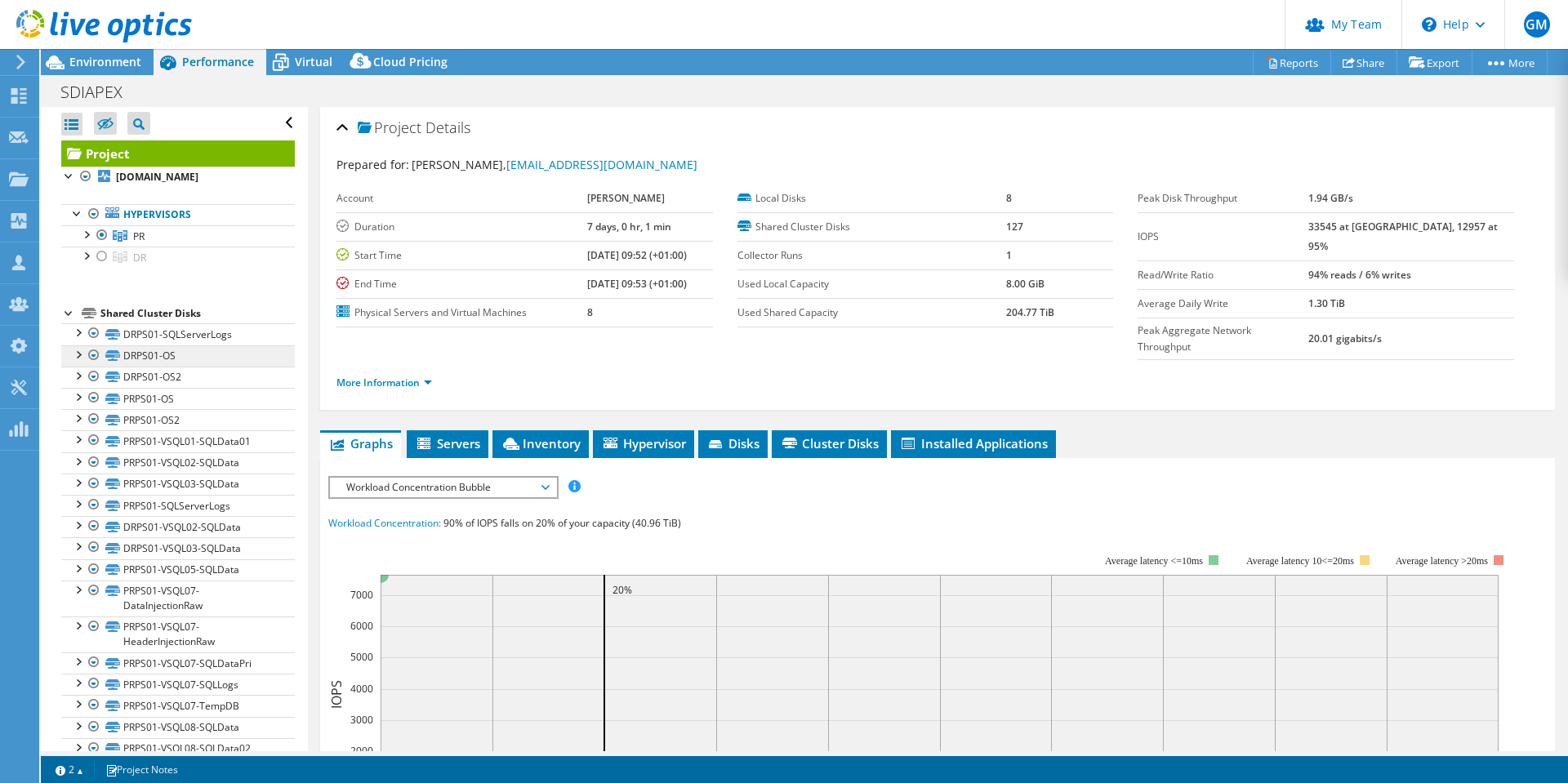
scroll to position [0, 0]
click at [78, 340] on div at bounding box center [77, 331] width 16 height 16
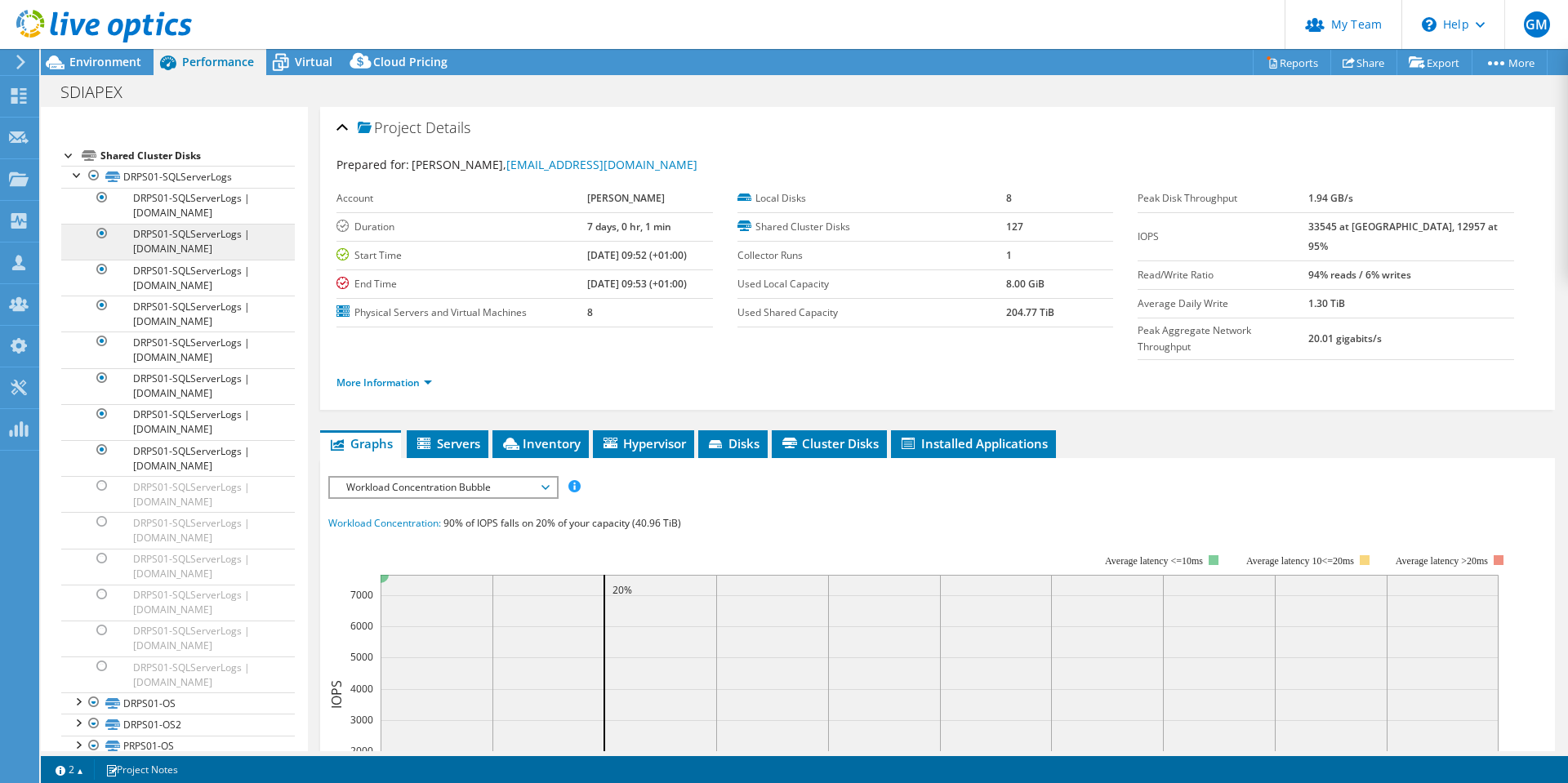
scroll to position [163, 0]
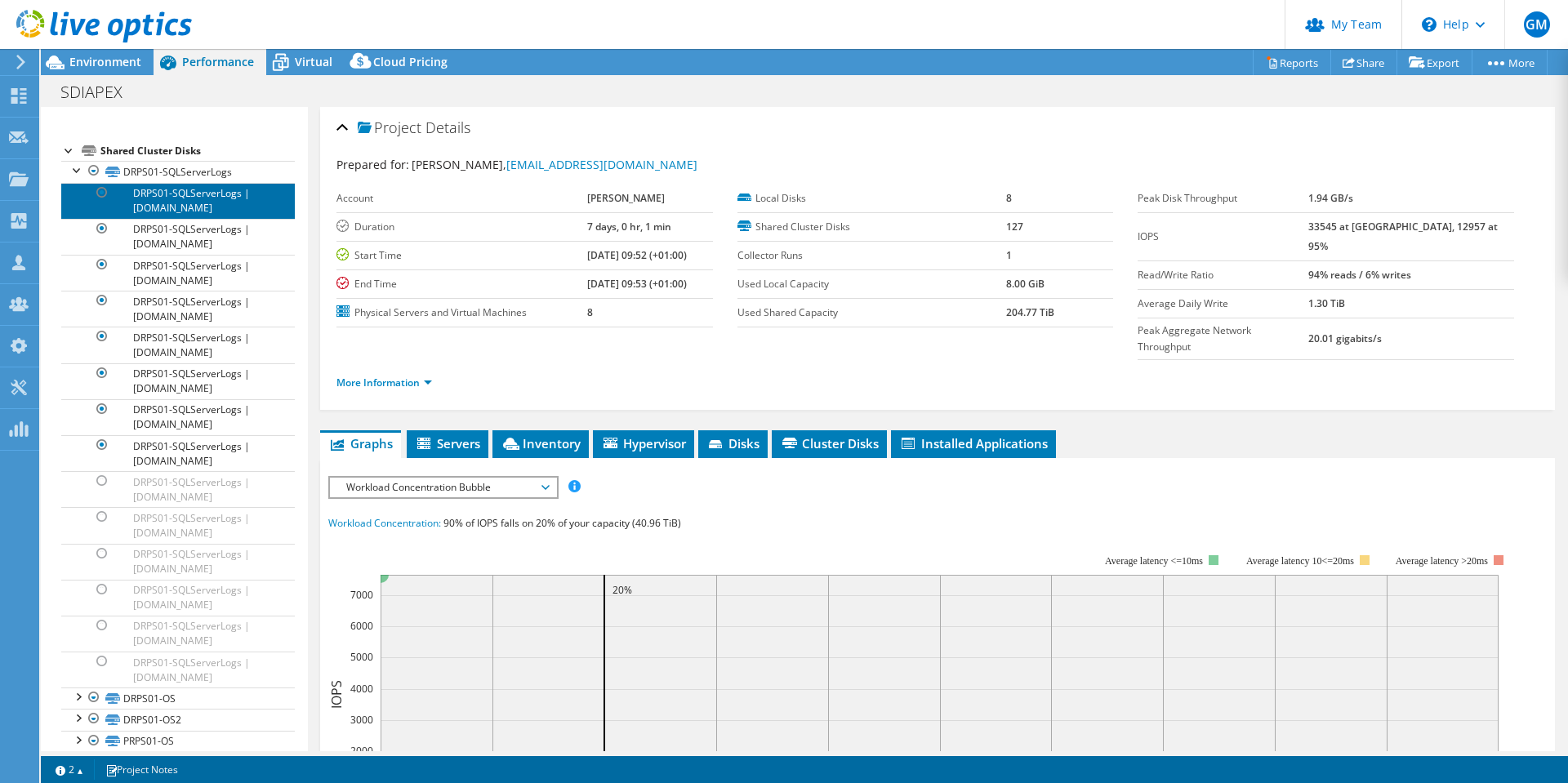
click at [167, 209] on link "DRPS01-SQLServerLogs | [DOMAIN_NAME]" at bounding box center [178, 200] width 233 height 36
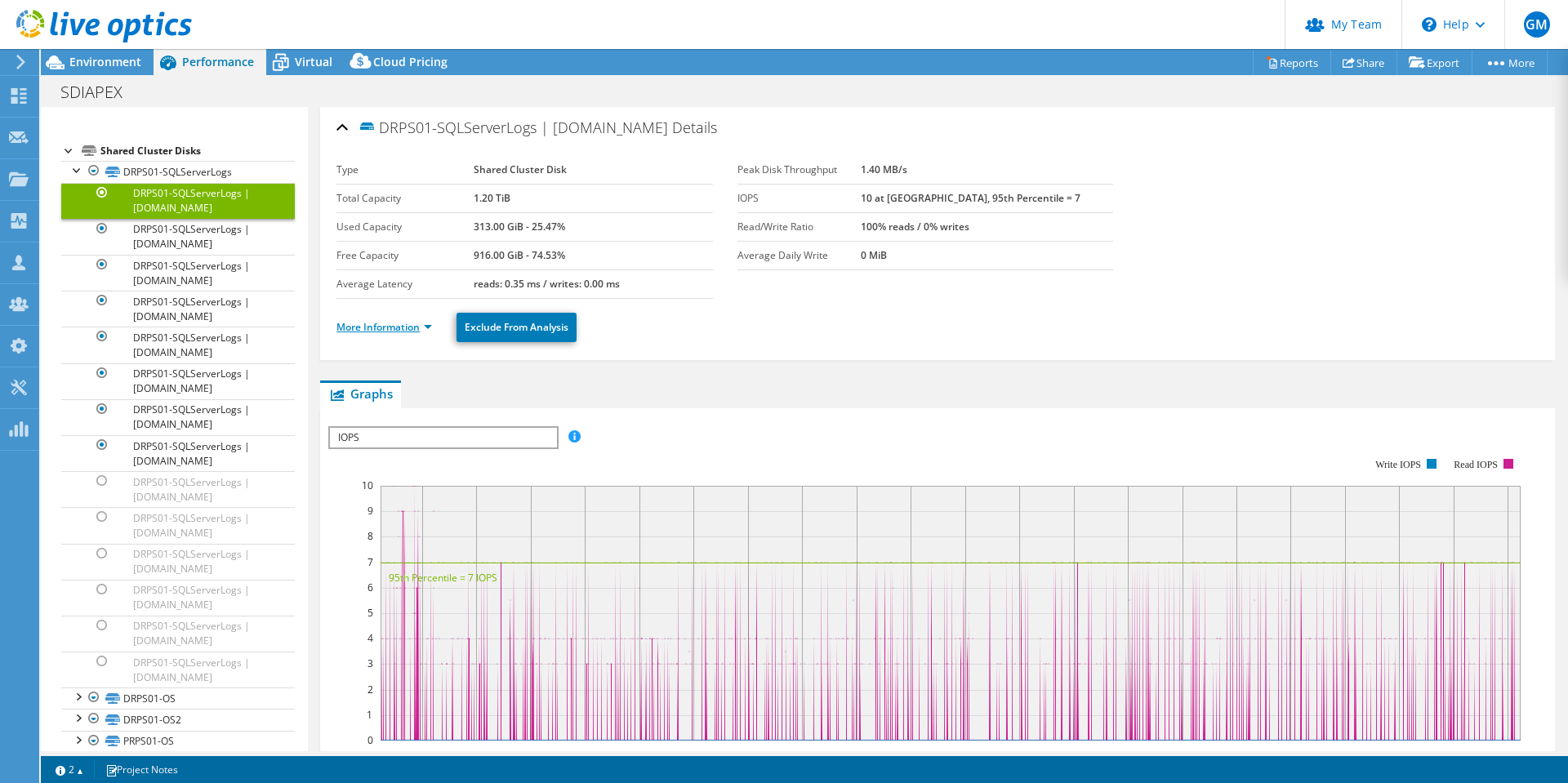
click at [377, 327] on link "More Information" at bounding box center [383, 327] width 95 height 13
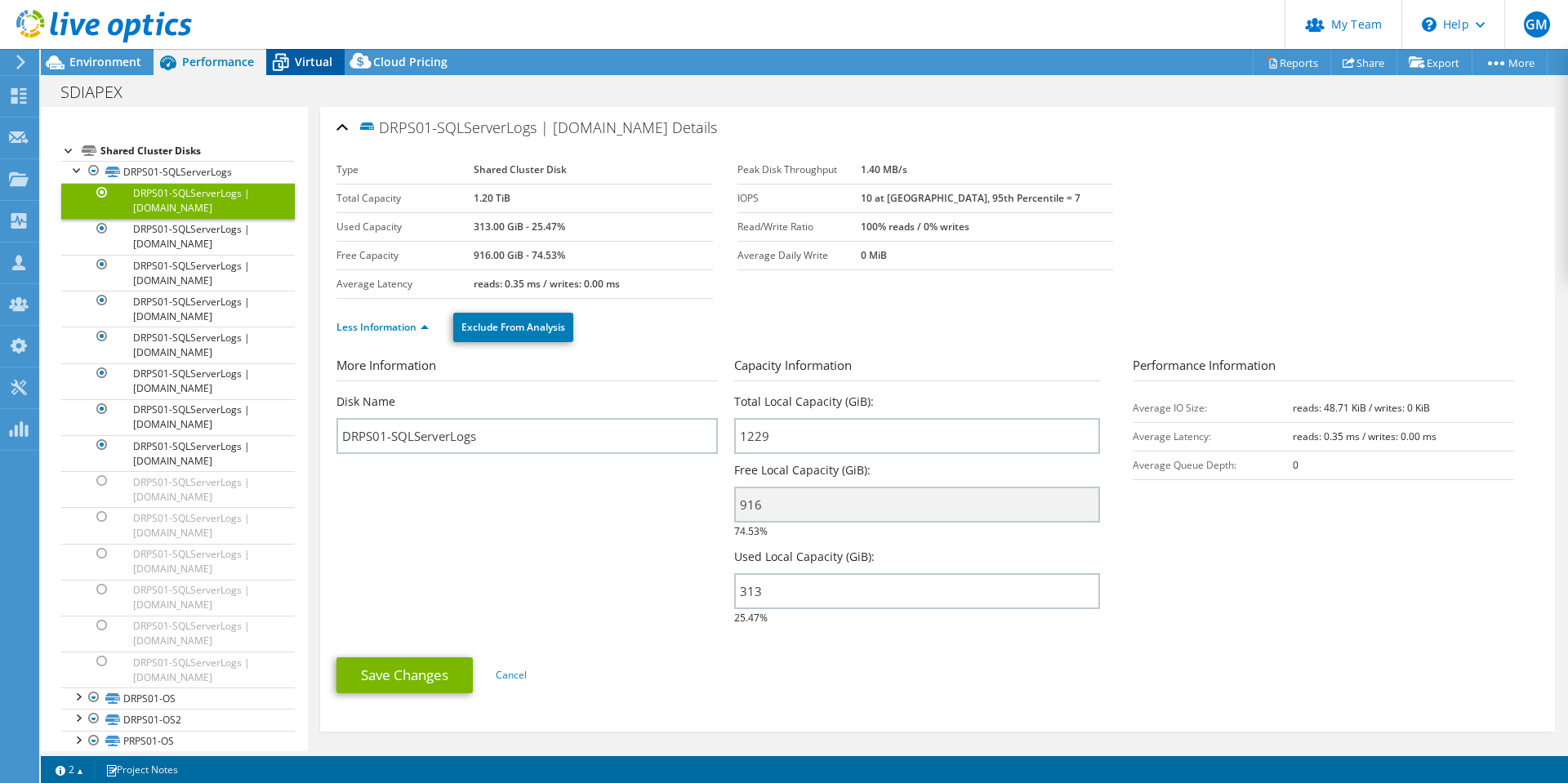
click at [316, 61] on span "Virtual" at bounding box center [313, 61] width 37 height 15
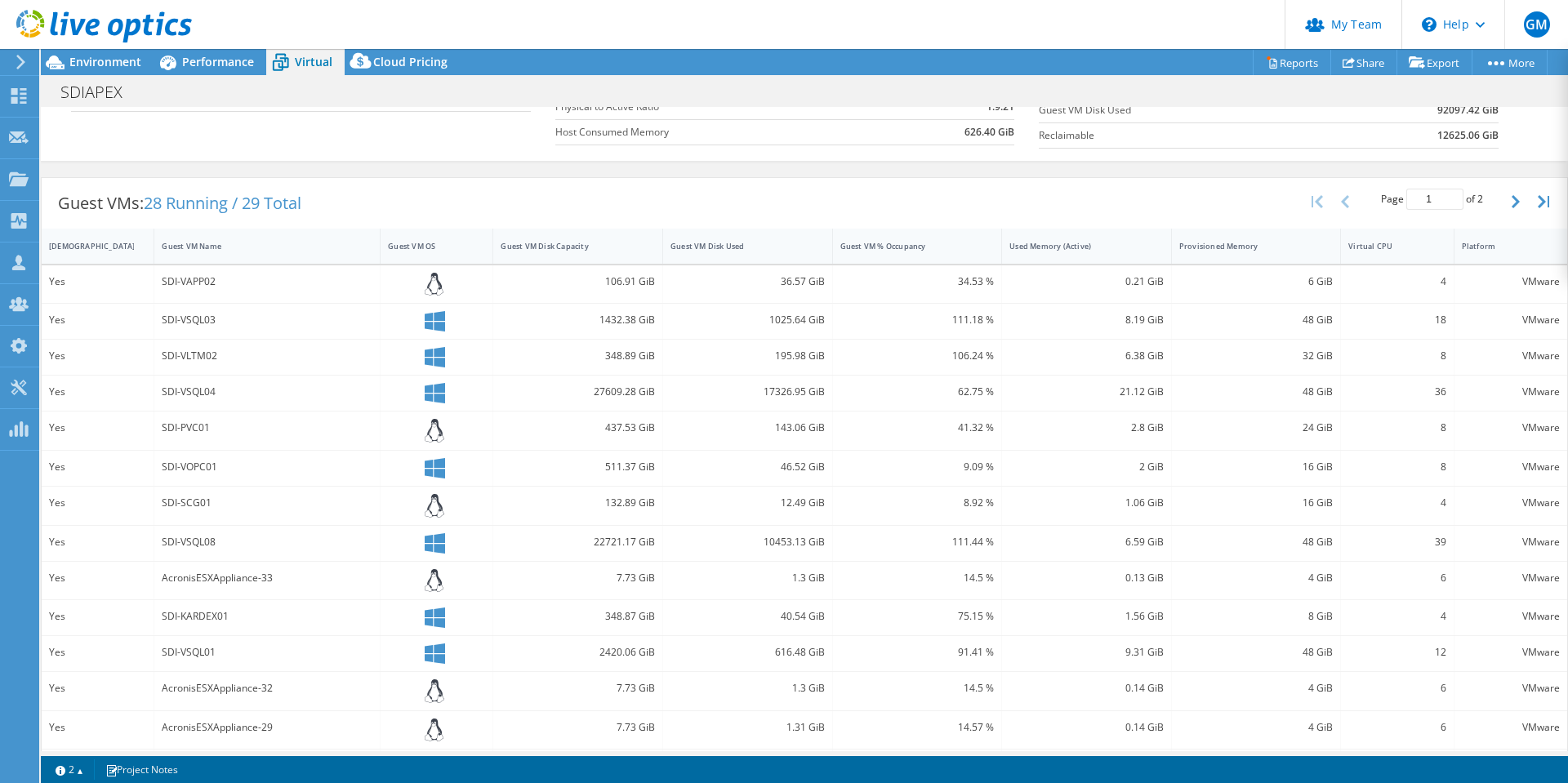
scroll to position [332, 0]
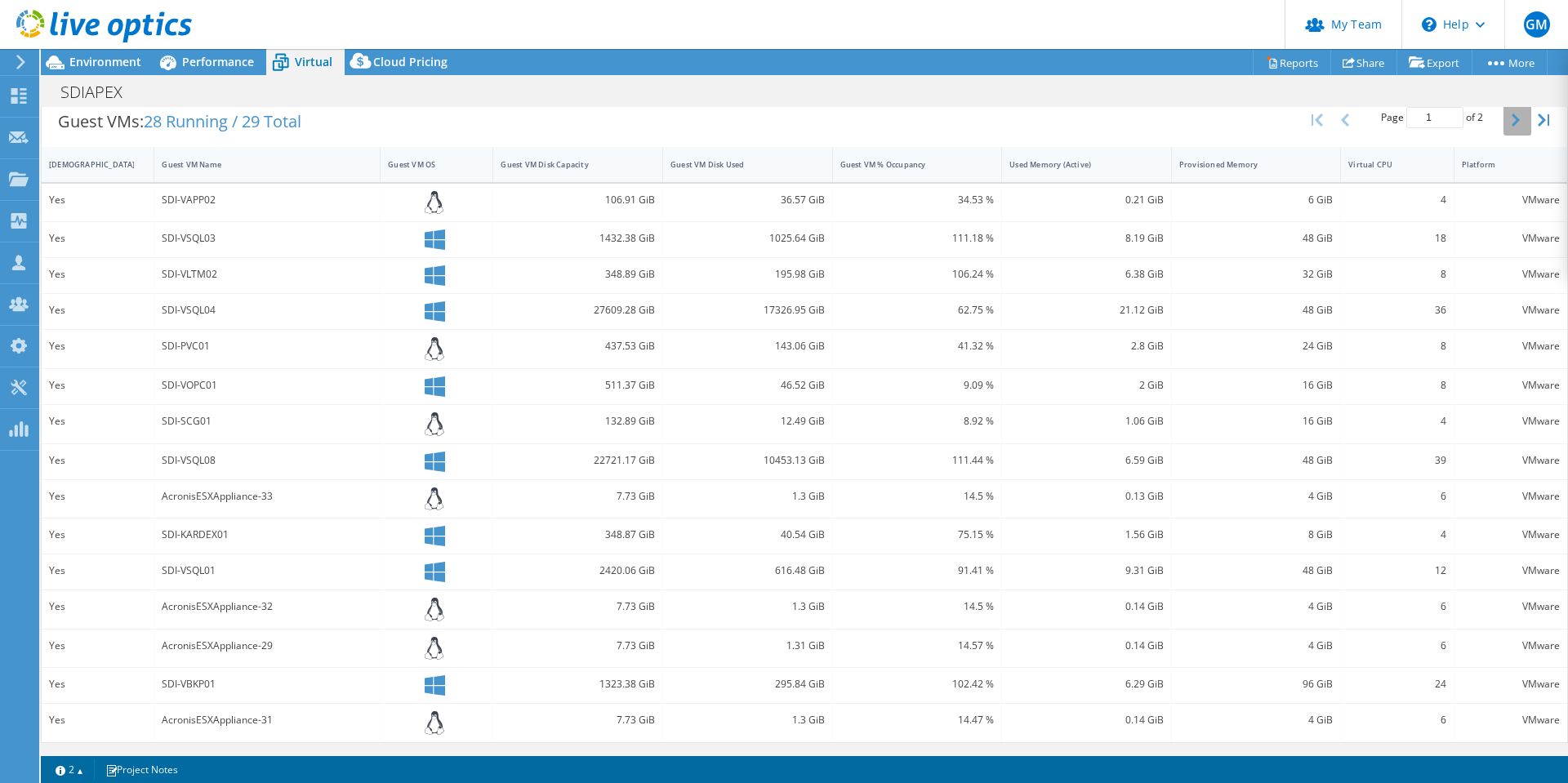
click at [1504, 124] on button "button" at bounding box center [1517, 120] width 28 height 31
type input "2"
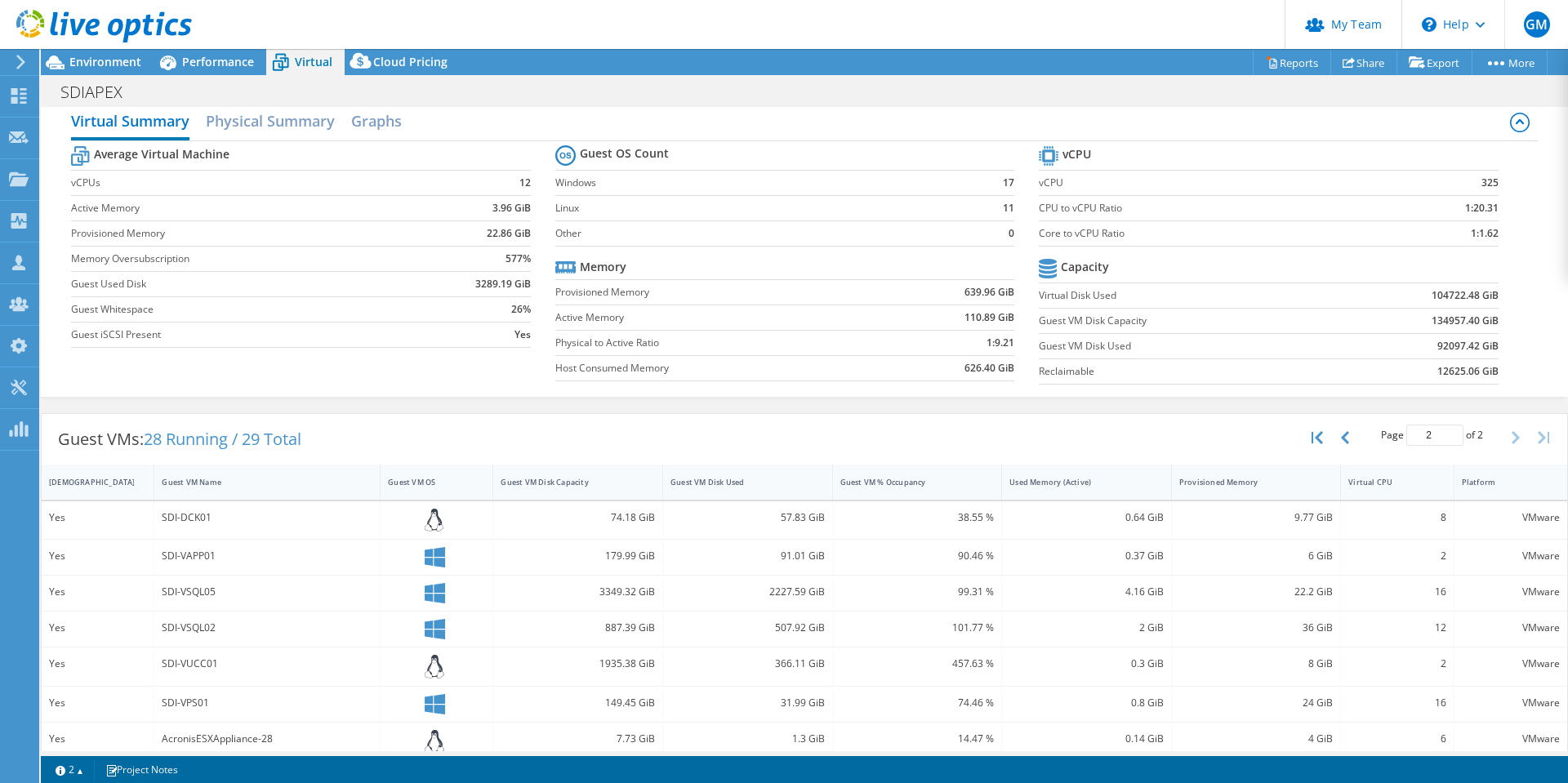
scroll to position [0, 0]
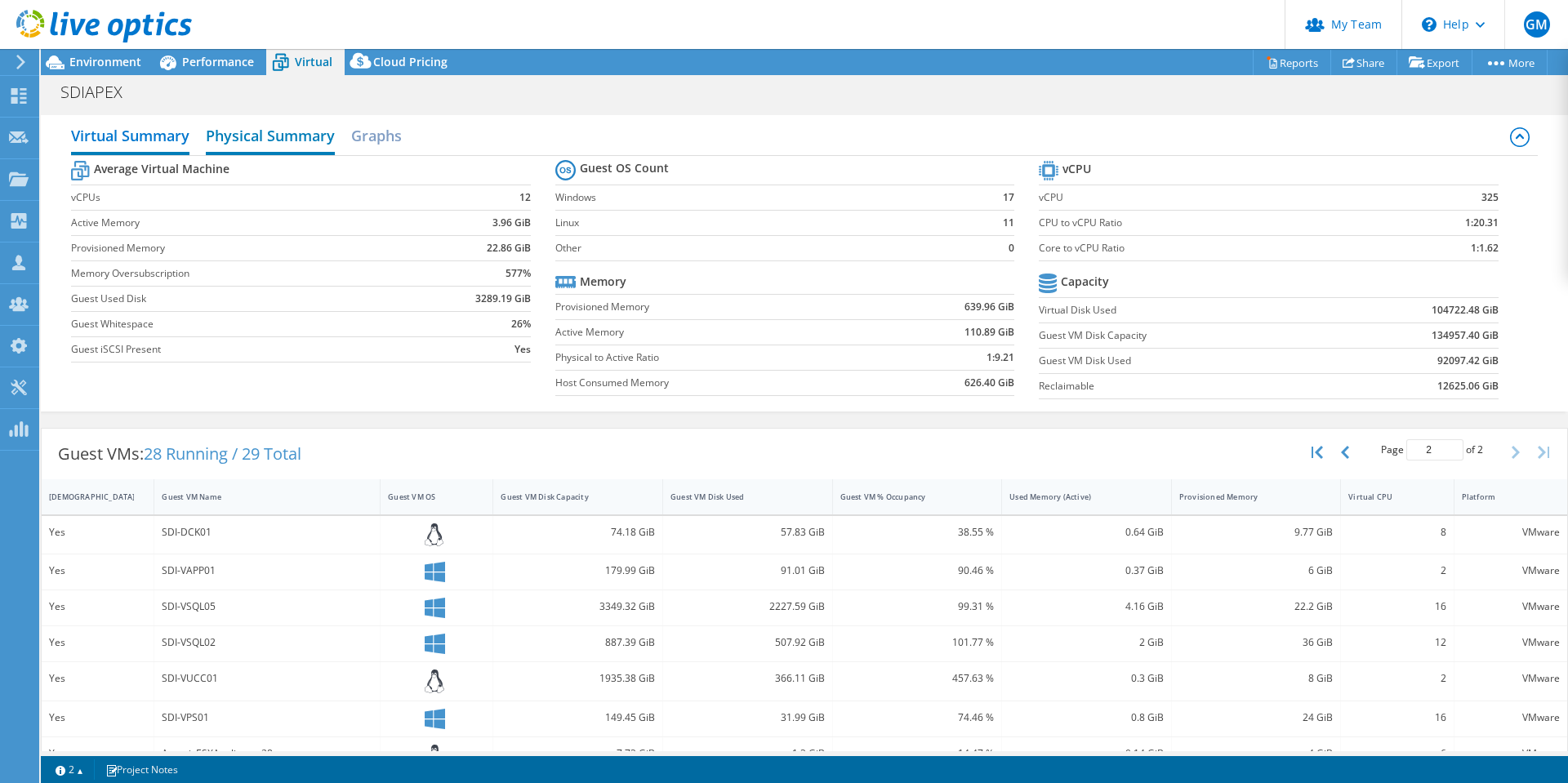
click at [250, 127] on h2 "Physical Summary" at bounding box center [270, 136] width 129 height 36
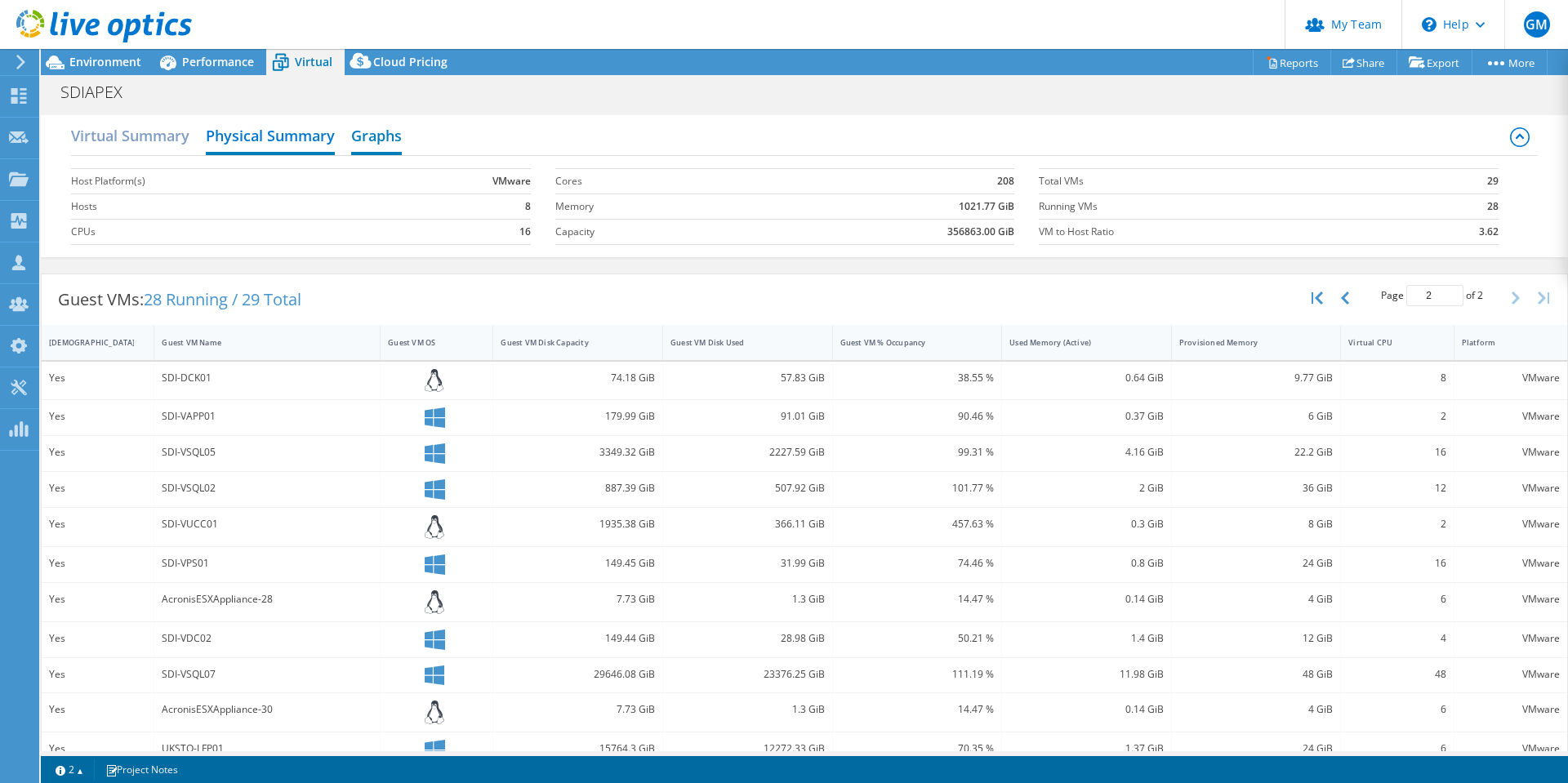
click at [383, 137] on h2 "Graphs" at bounding box center [377, 136] width 51 height 36
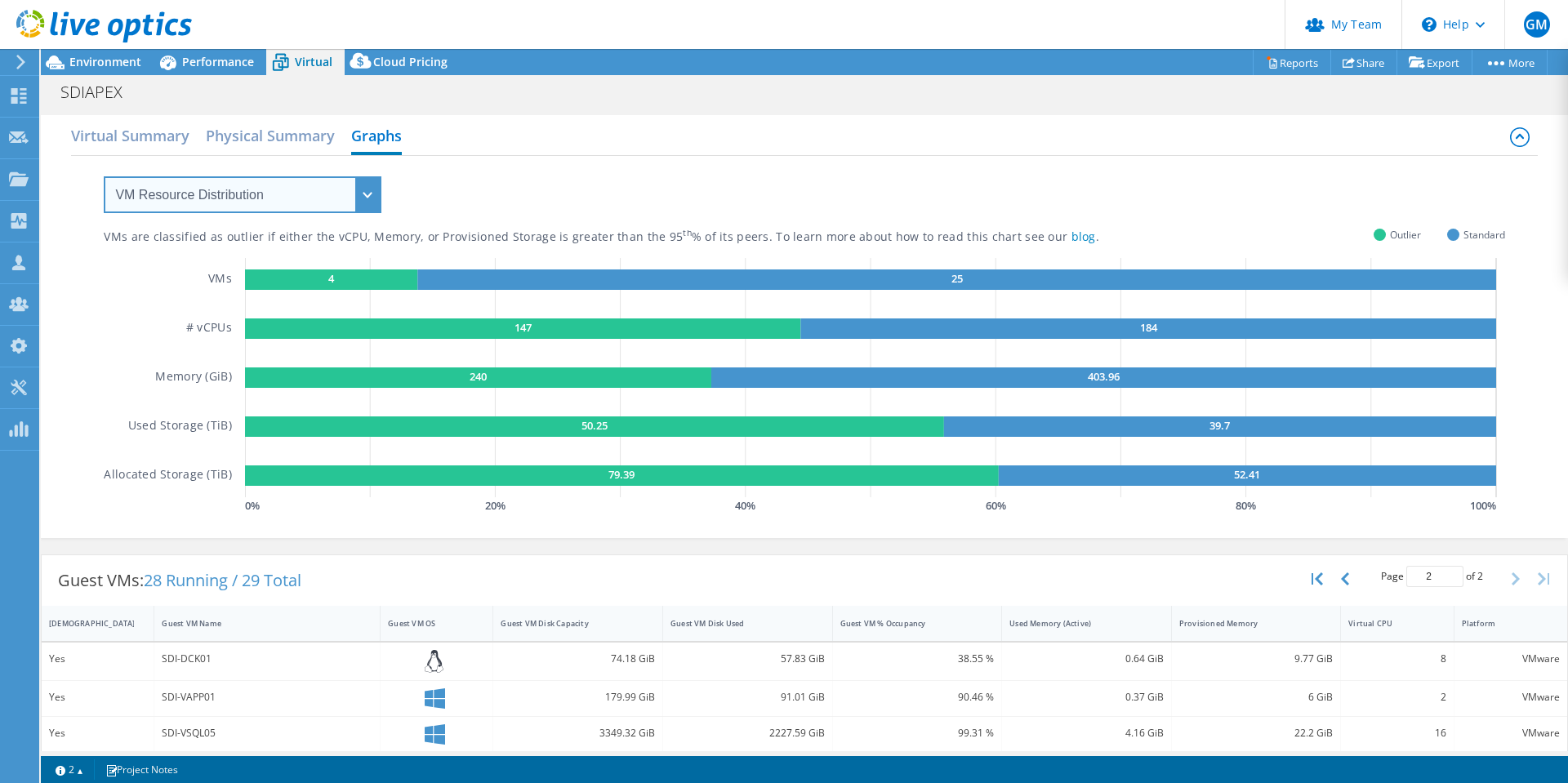
click at [372, 200] on select "VM Resource Distribution Provisioning Contrast Over Provisioning" at bounding box center [242, 195] width 278 height 37
select select "Provisioning Contrast"
click at [104, 177] on select "VM Resource Distribution Provisioning Contrast Over Provisioning" at bounding box center [242, 195] width 278 height 37
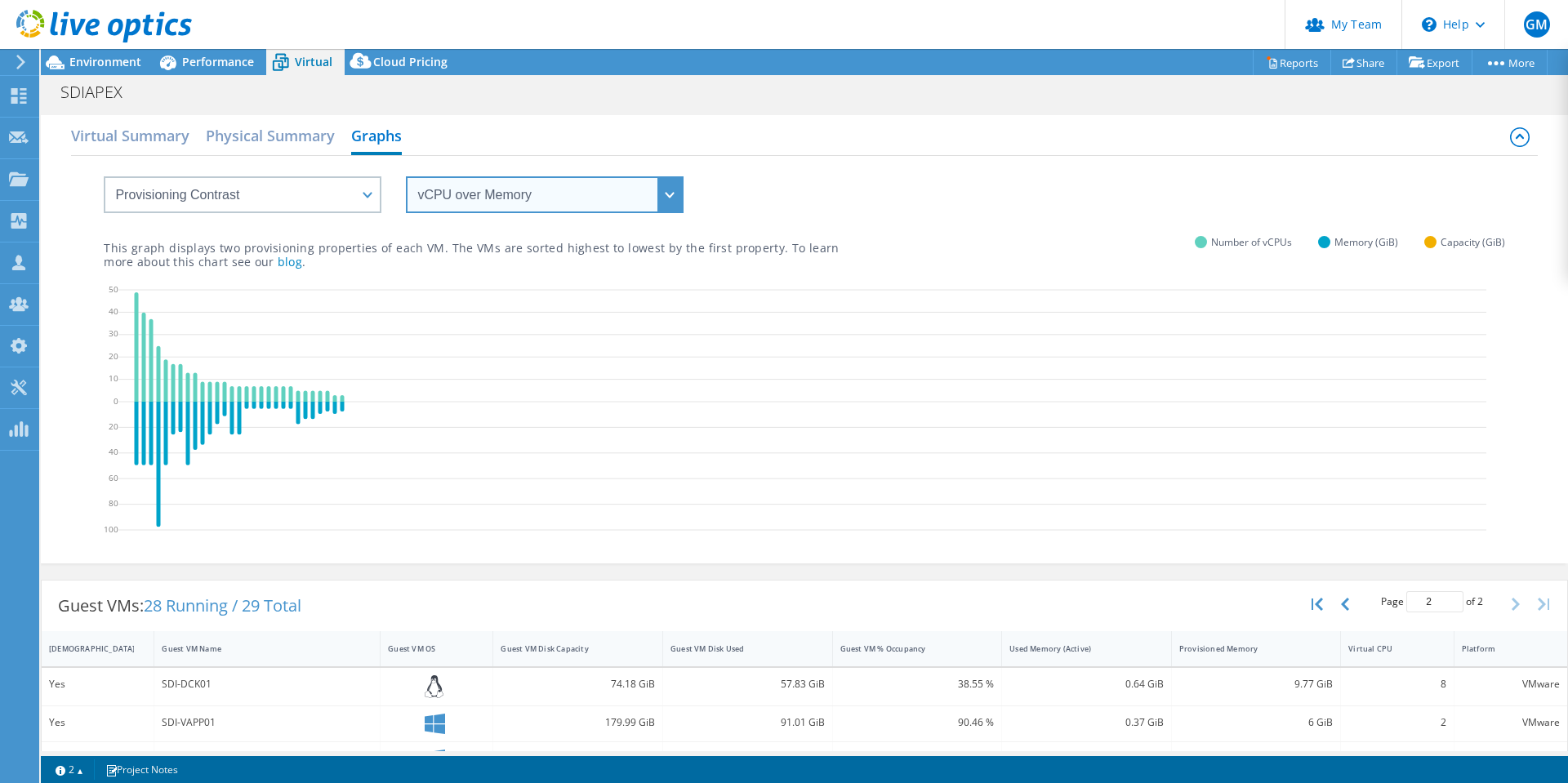
click at [511, 200] on select "vCPU over Memory vCPU over Capacity Memory over vCPU Memory over Capacity Capac…" at bounding box center [544, 195] width 278 height 37
select select "Capacity over vCPU"
click at [405, 177] on select "vCPU over Memory vCPU over Capacity Memory over vCPU Memory over Capacity Capac…" at bounding box center [544, 195] width 278 height 37
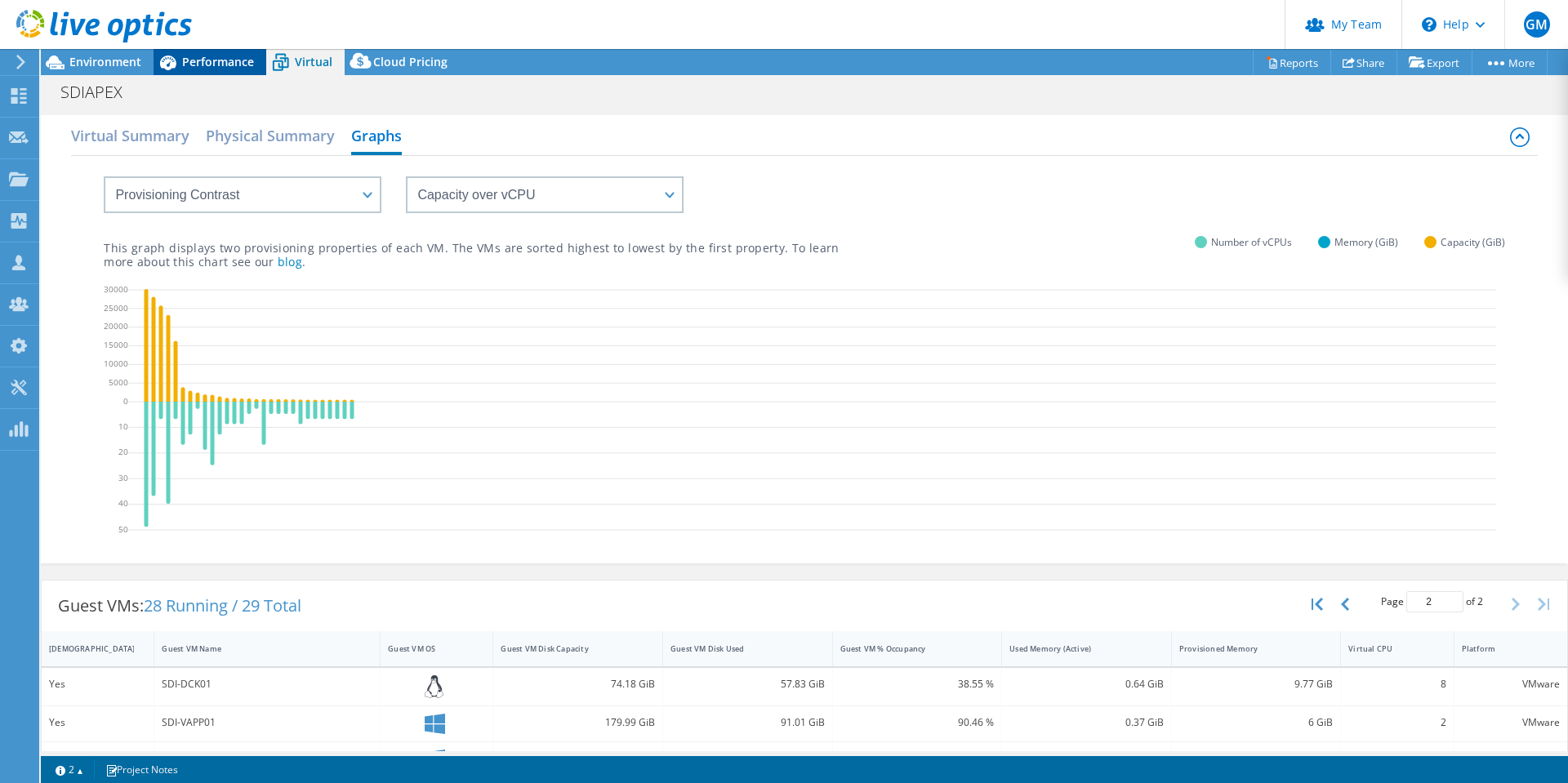
click at [244, 60] on span "Performance" at bounding box center [218, 61] width 72 height 15
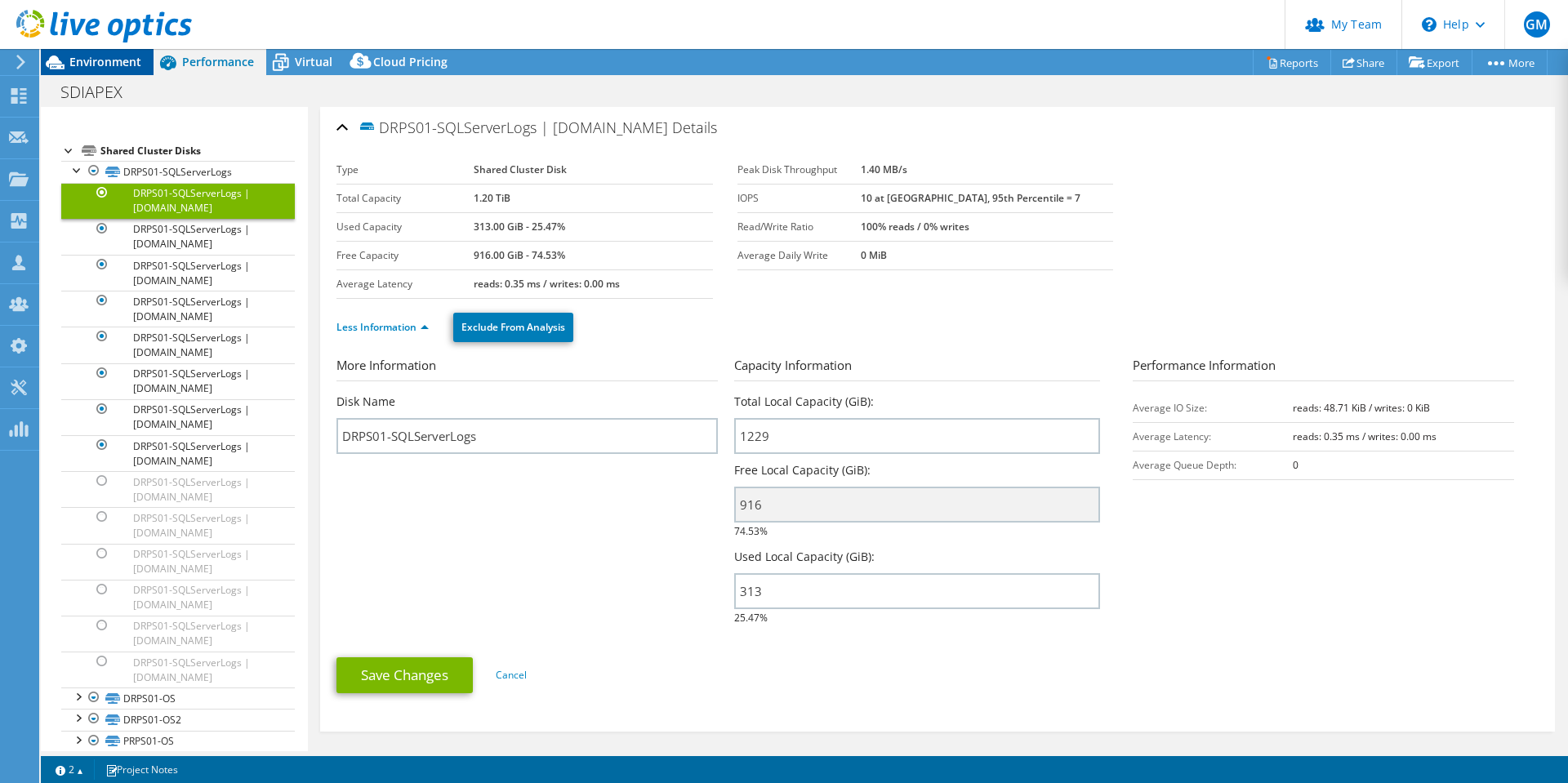
click at [107, 57] on span "Environment" at bounding box center [105, 61] width 72 height 15
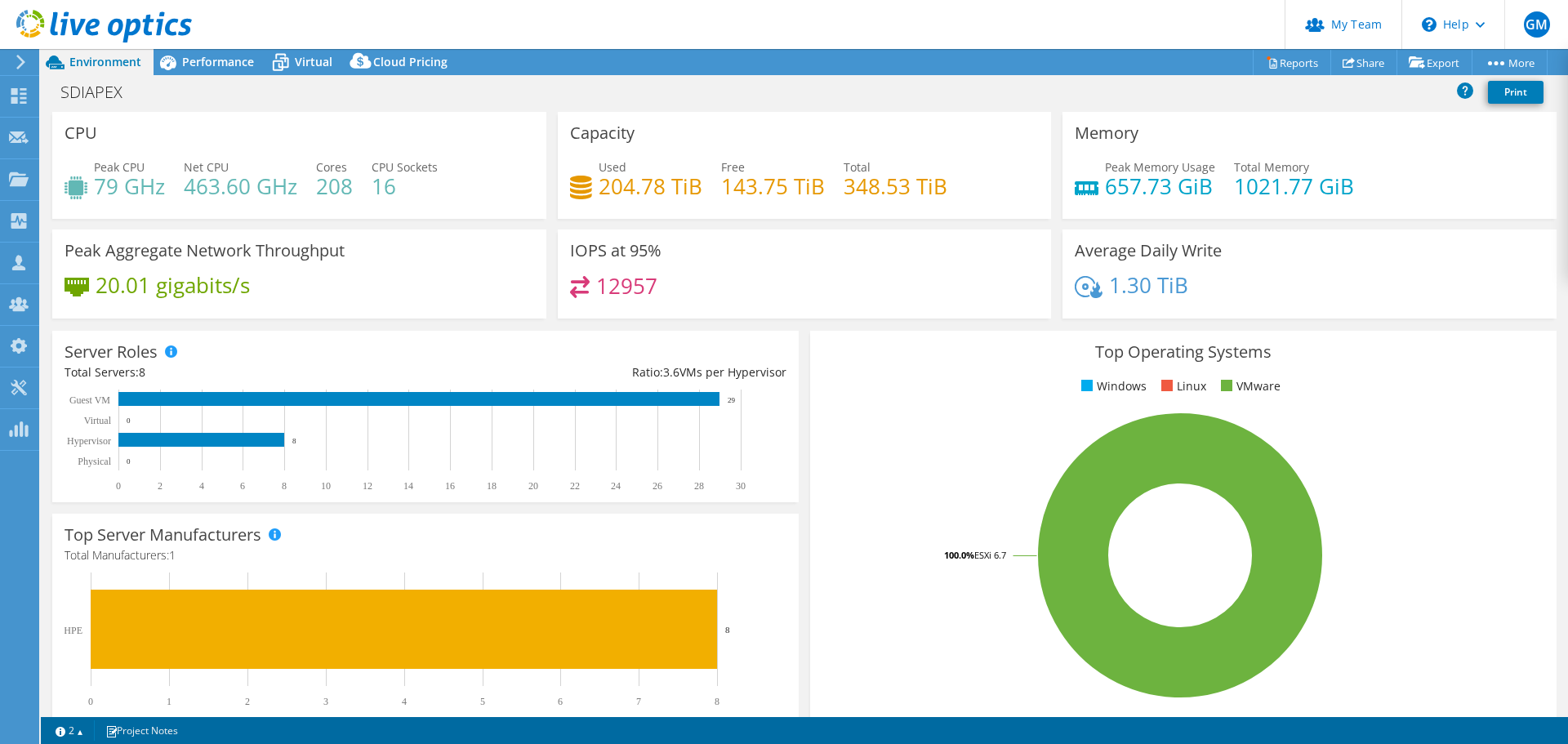
scroll to position [149, 0]
